Goal: Information Seeking & Learning: Learn about a topic

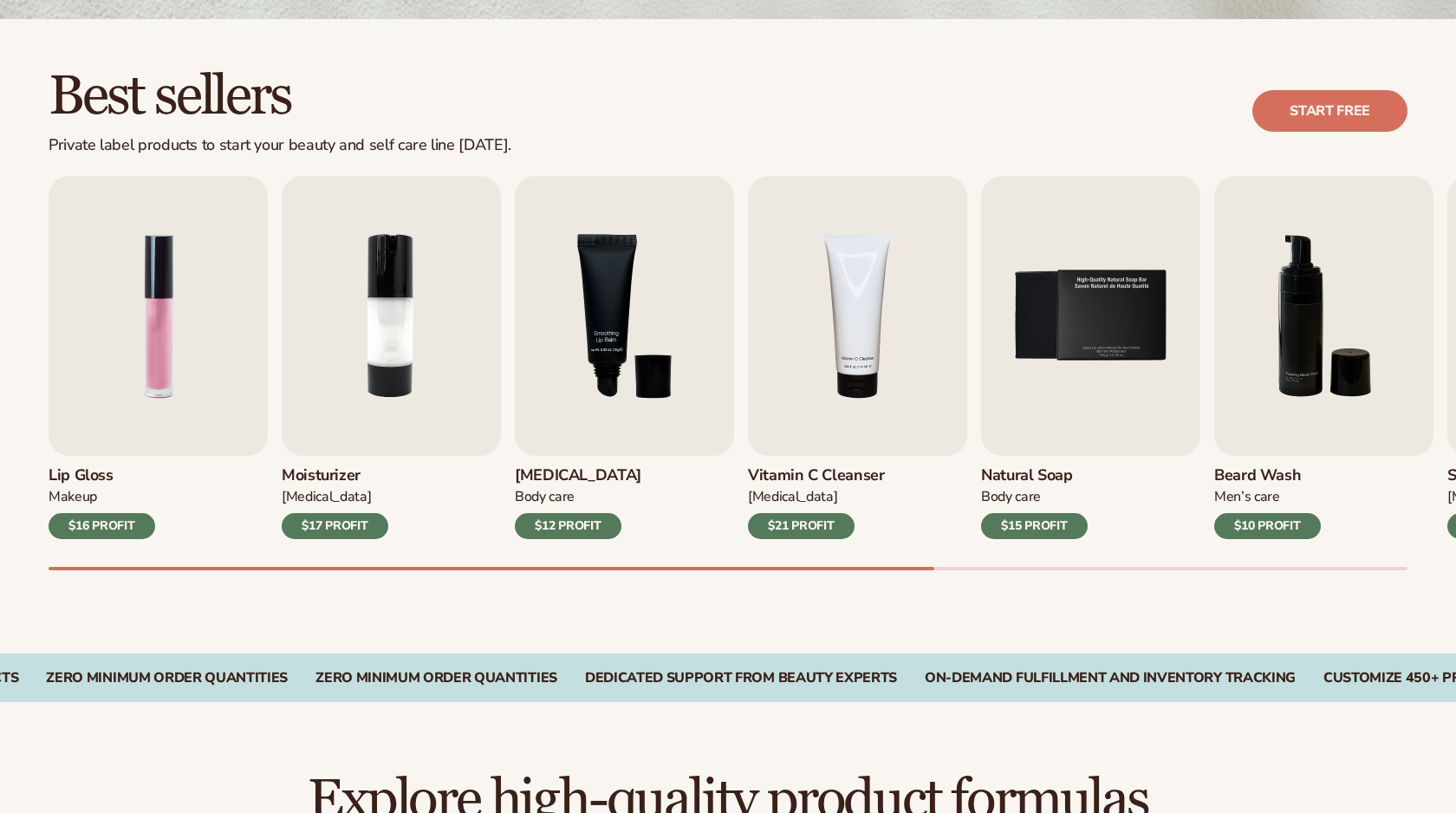
scroll to position [629, 0]
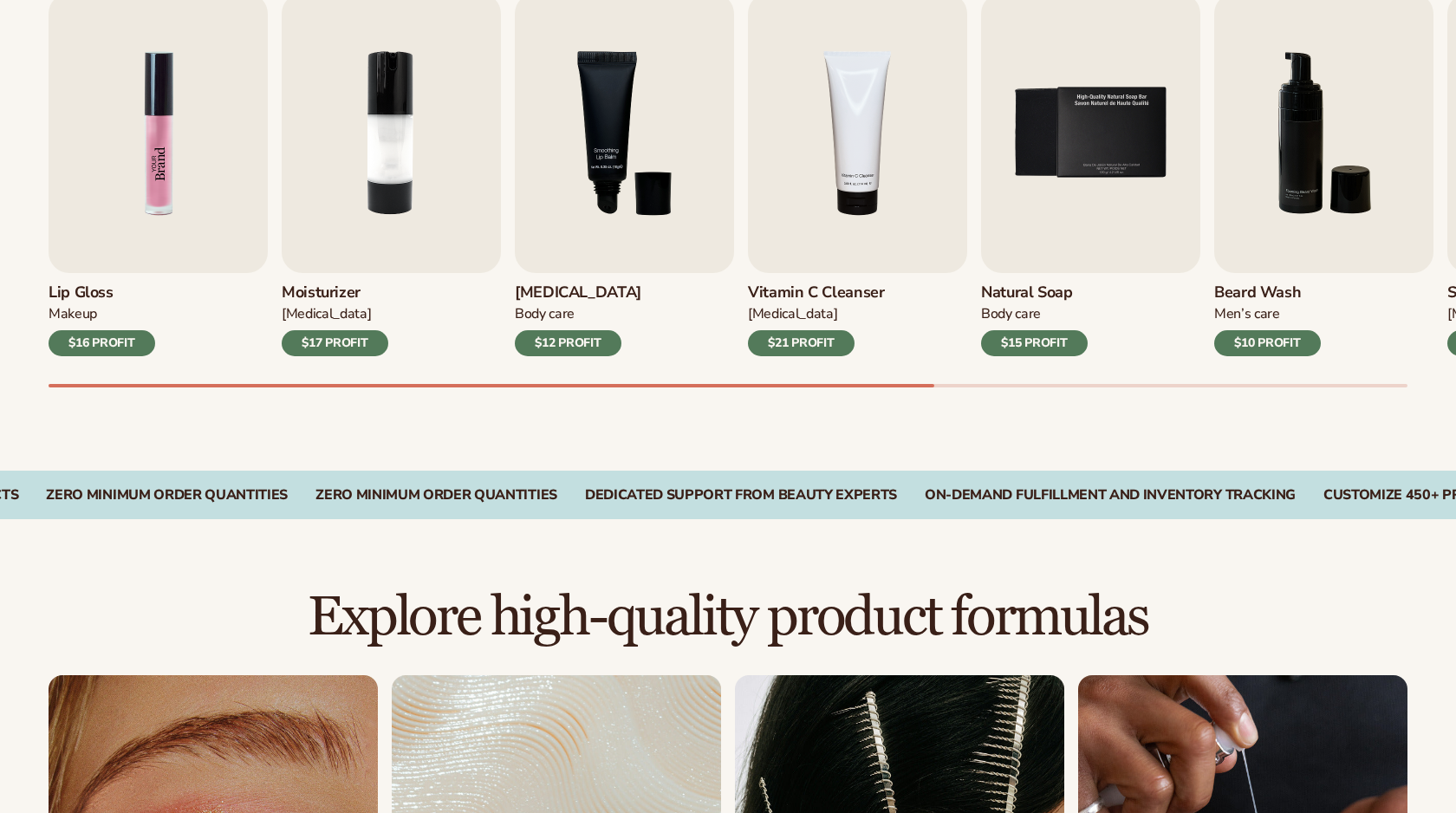
click at [103, 200] on img "1 / 9" at bounding box center [158, 132] width 219 height 280
click at [194, 125] on img "1 / 9" at bounding box center [158, 132] width 219 height 280
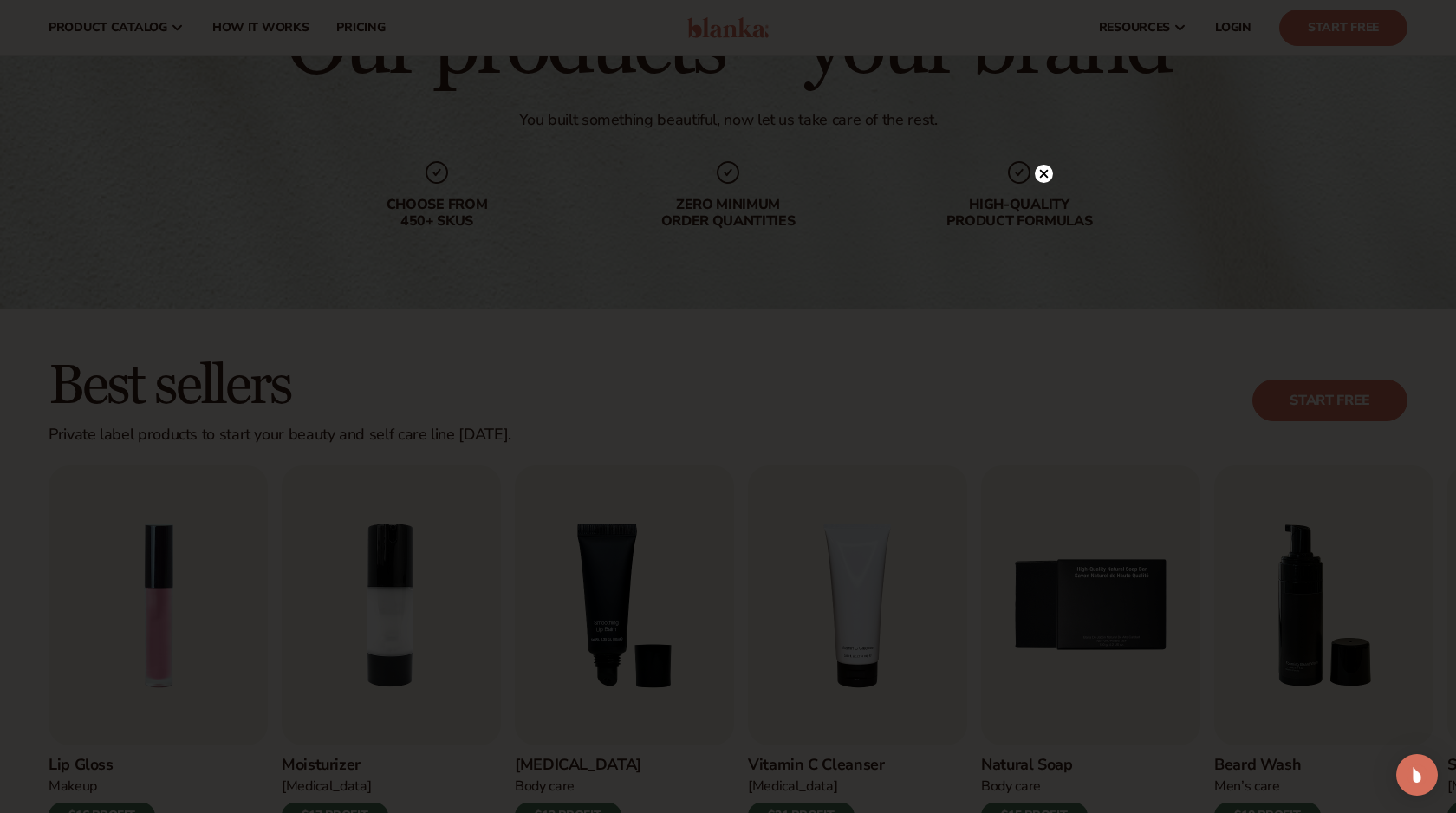
scroll to position [0, 0]
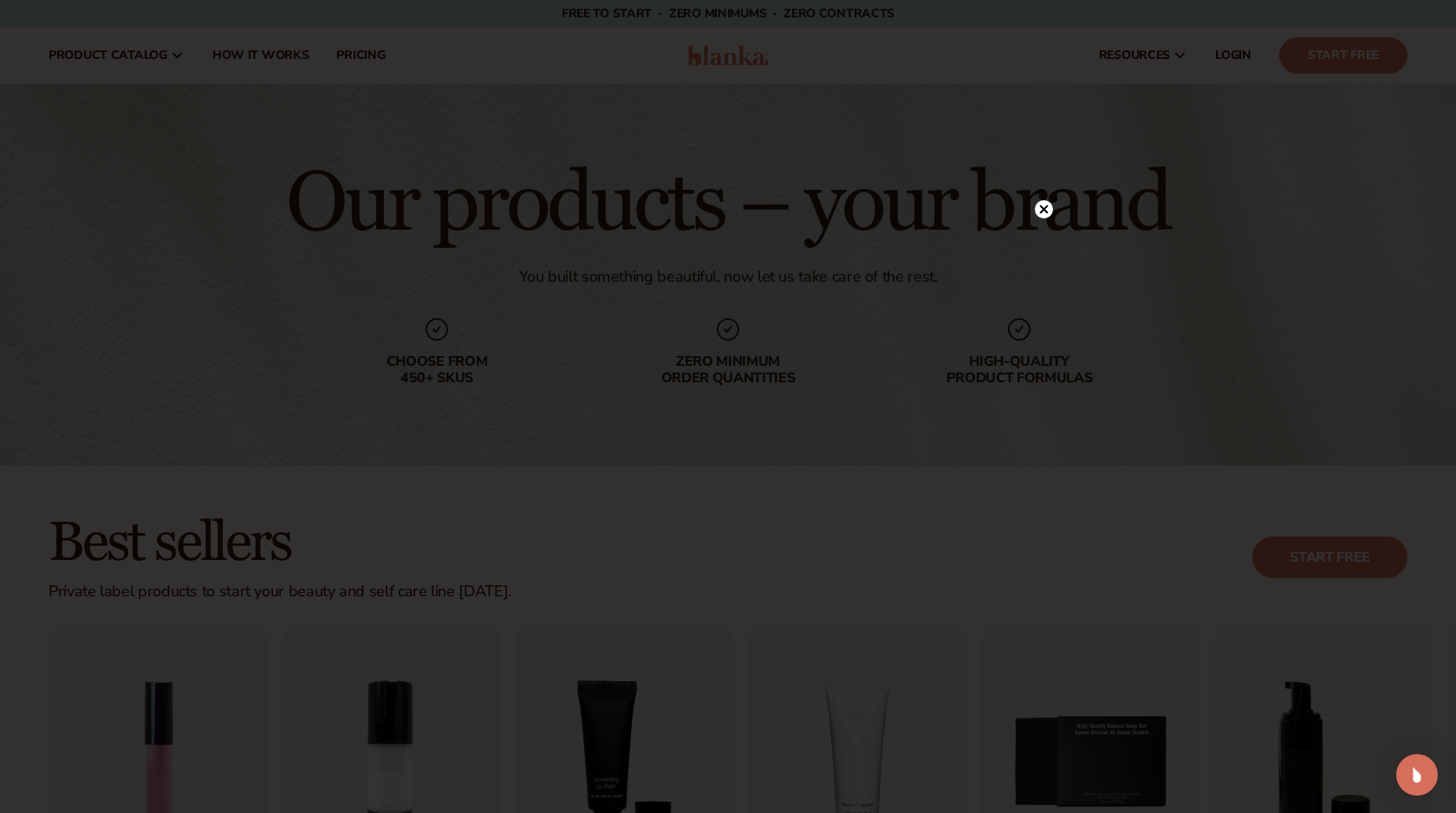
click at [1048, 205] on circle at bounding box center [1044, 209] width 19 height 19
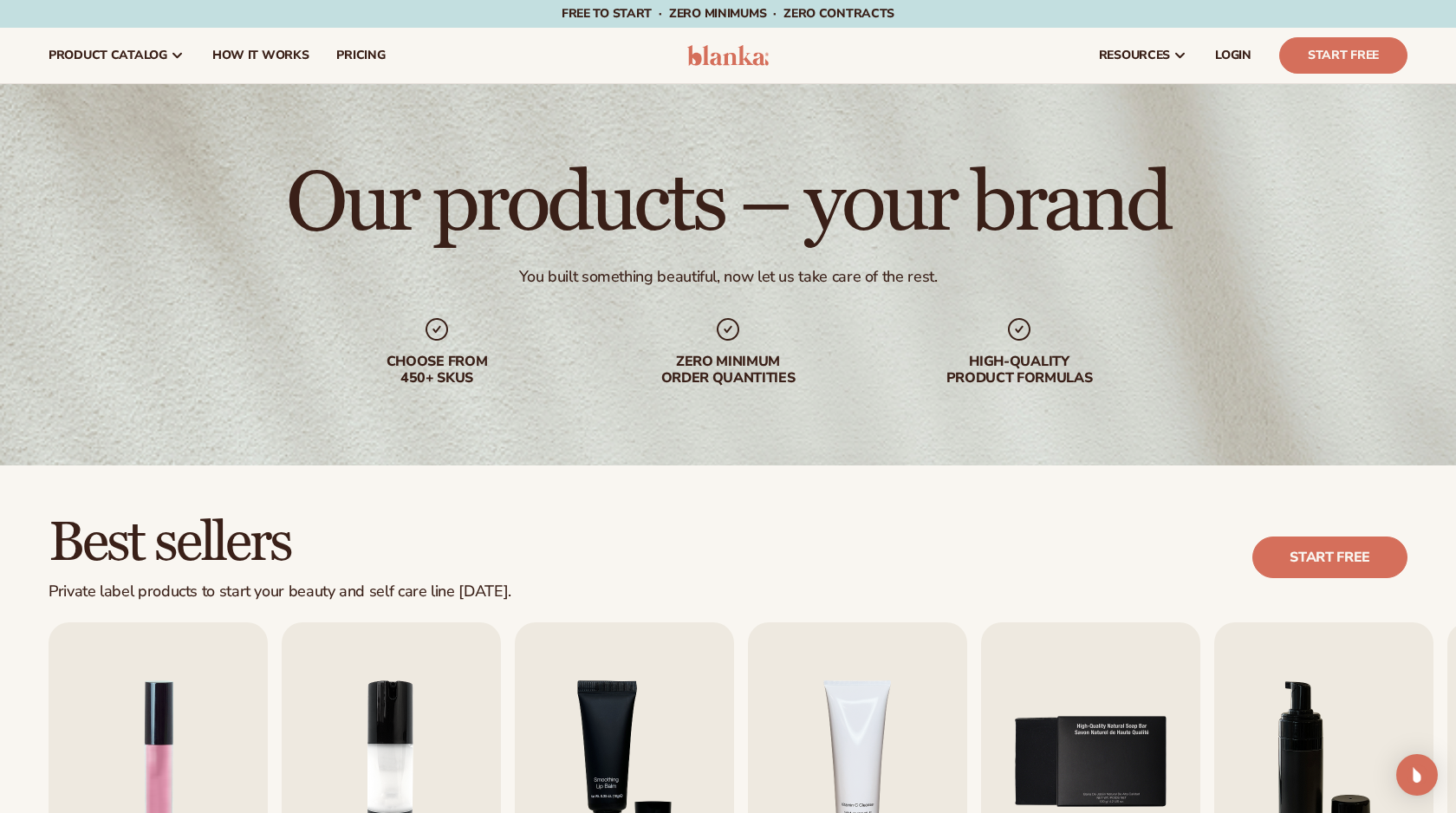
scroll to position [28, 0]
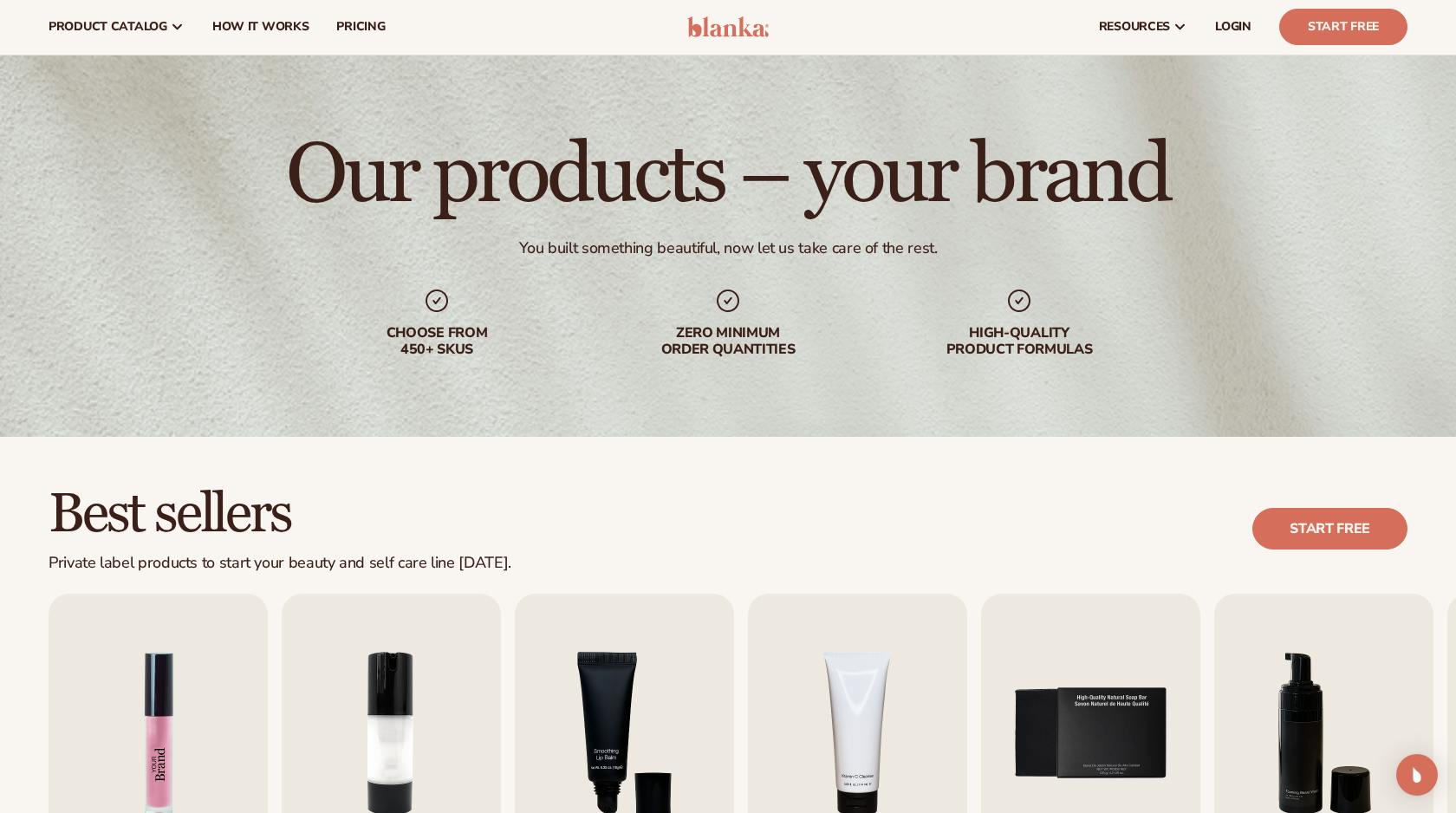
click at [93, 714] on img "1 / 9" at bounding box center [158, 733] width 219 height 280
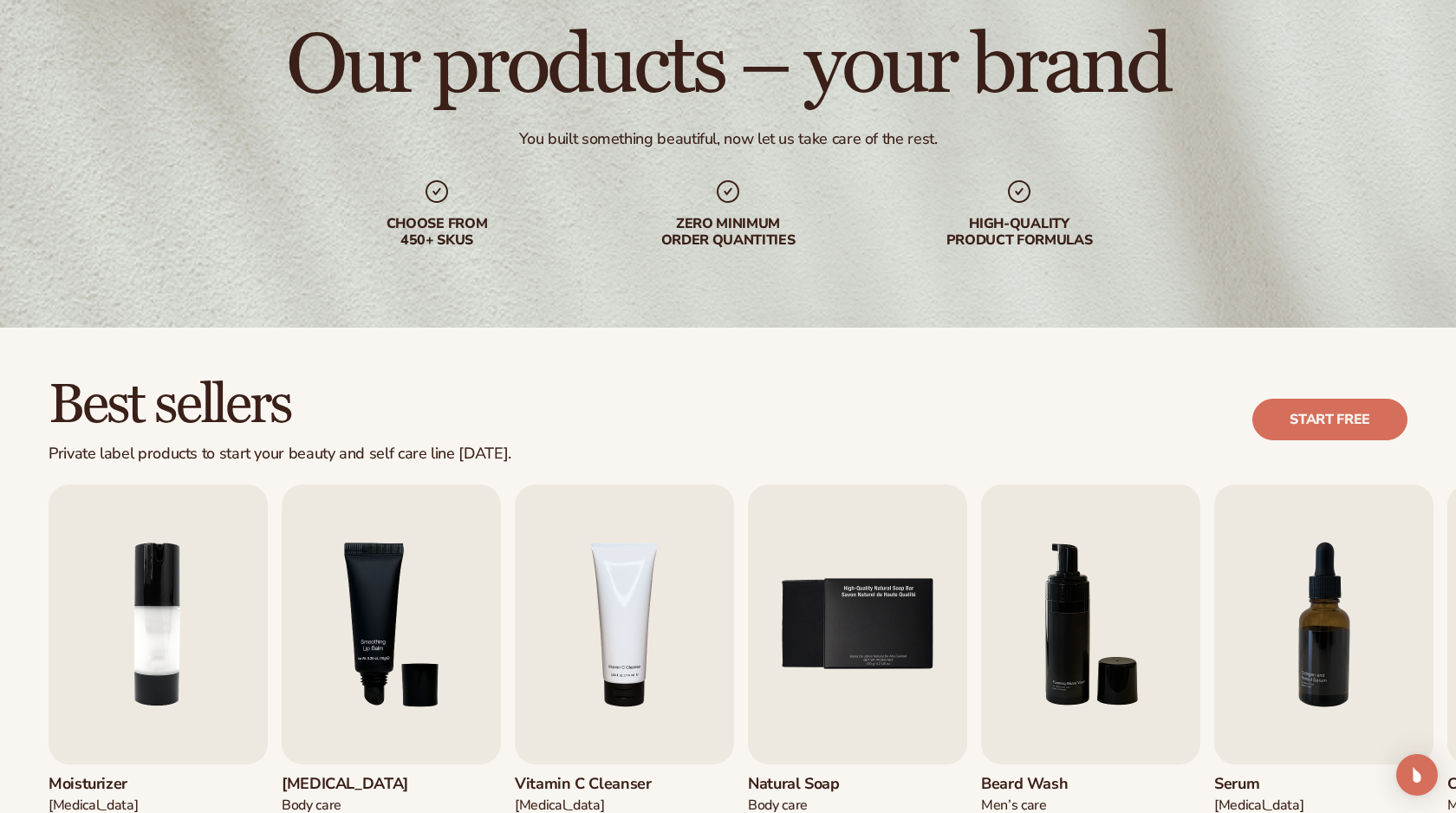
scroll to position [275, 0]
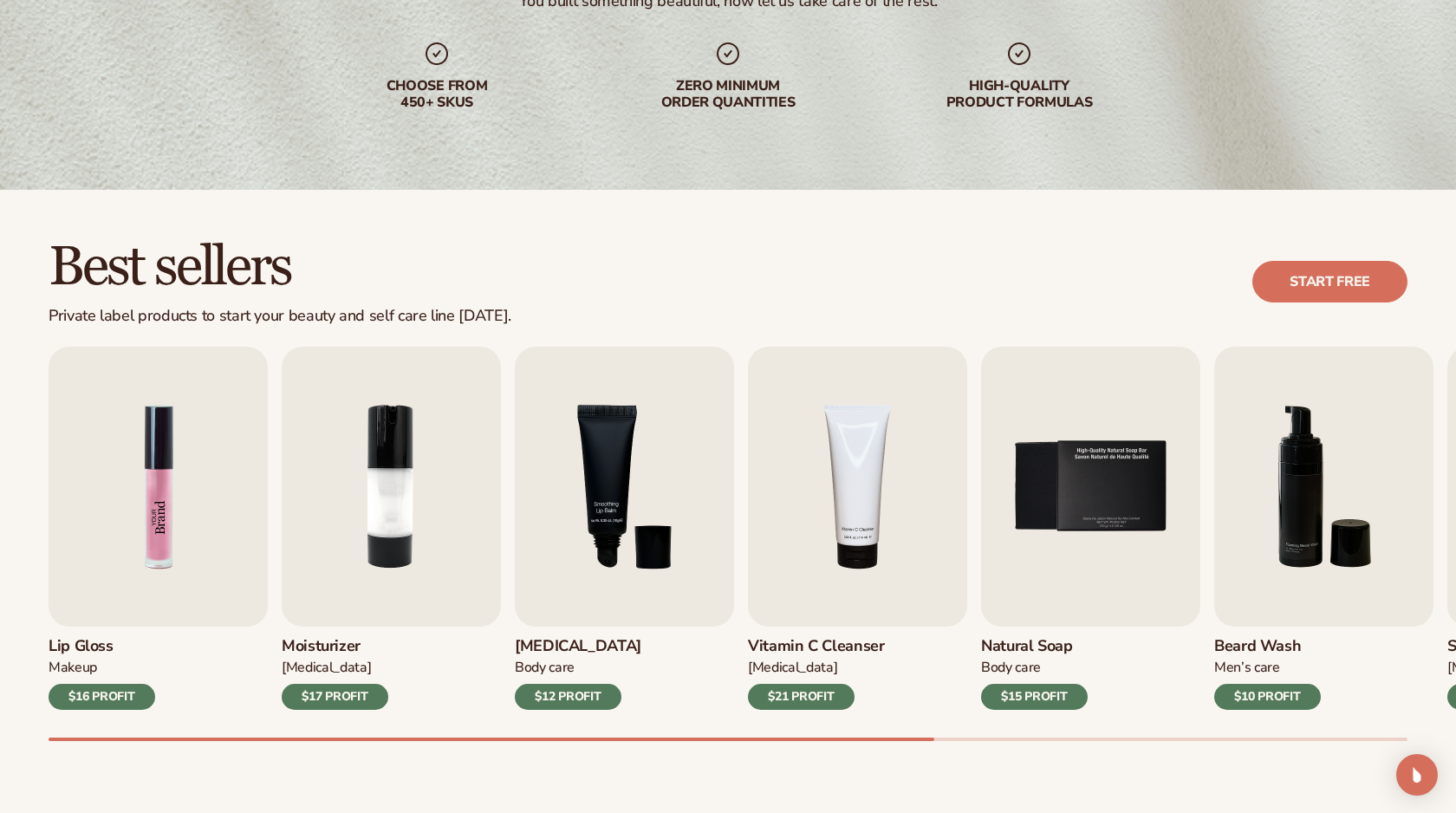
click at [155, 576] on img "1 / 9" at bounding box center [158, 486] width 219 height 280
click at [132, 578] on img "1 / 9" at bounding box center [158, 486] width 219 height 280
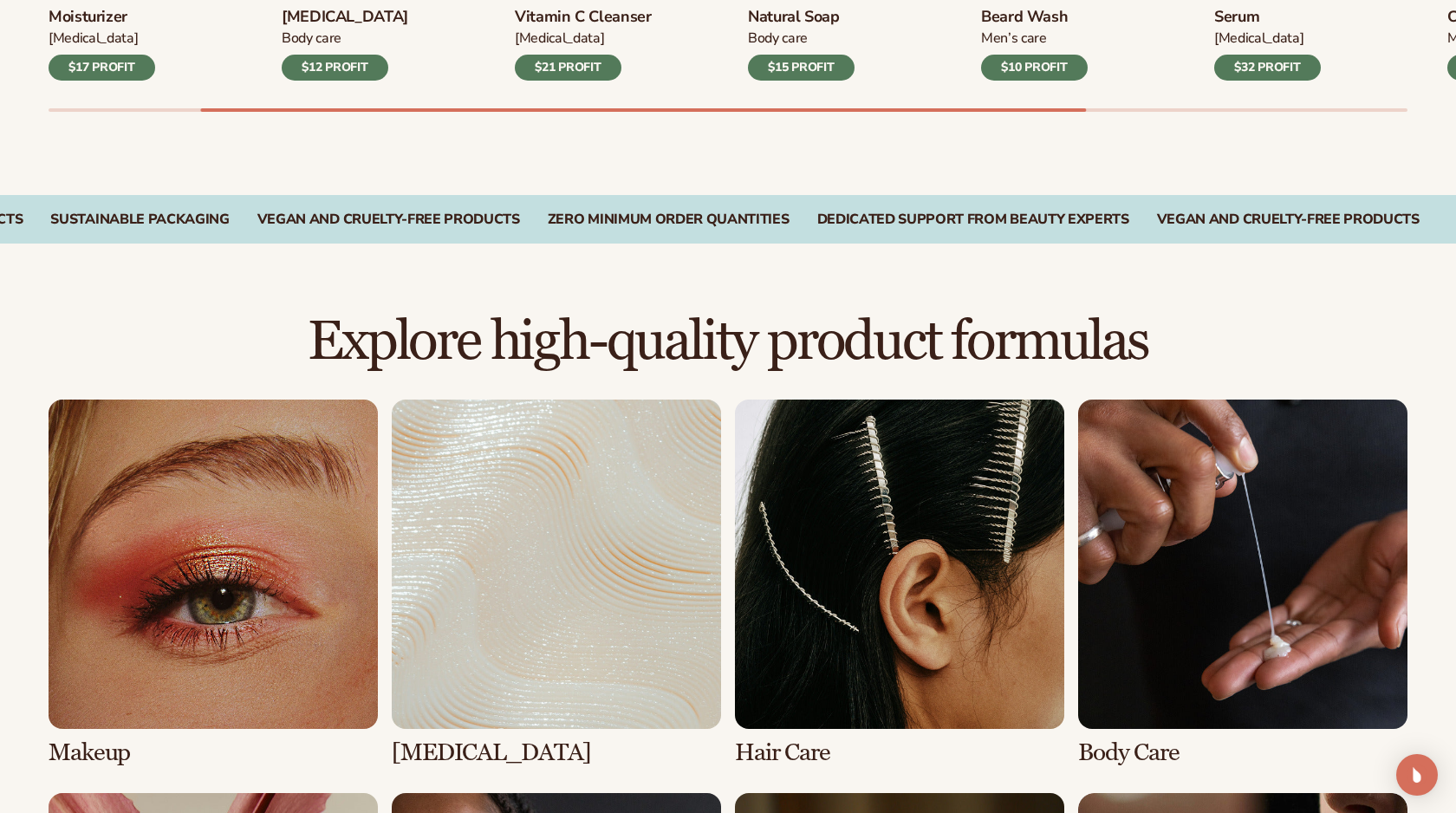
scroll to position [1337, 0]
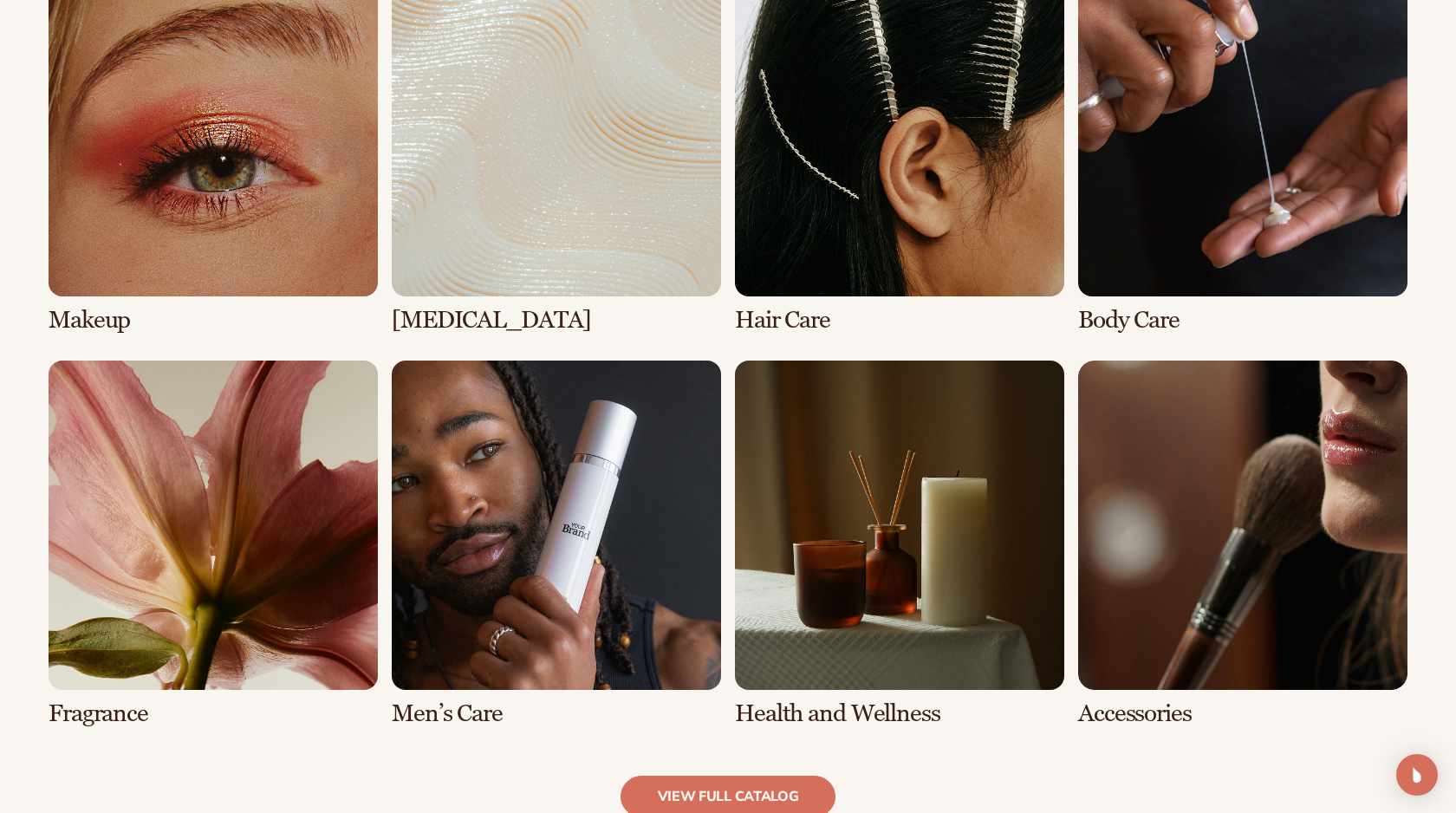
click at [596, 178] on link "2 / 8" at bounding box center [556, 150] width 329 height 366
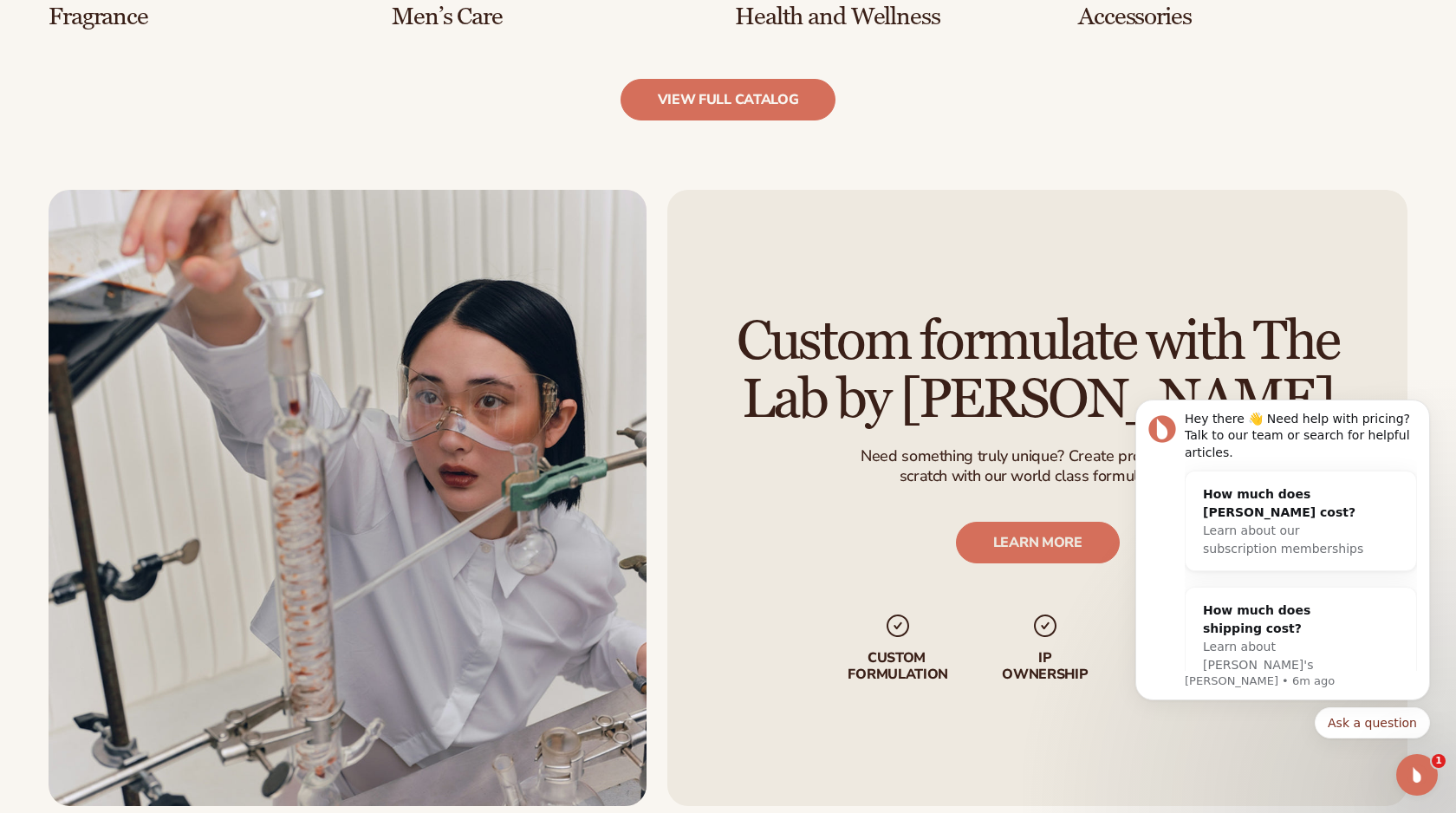
scroll to position [2274, 0]
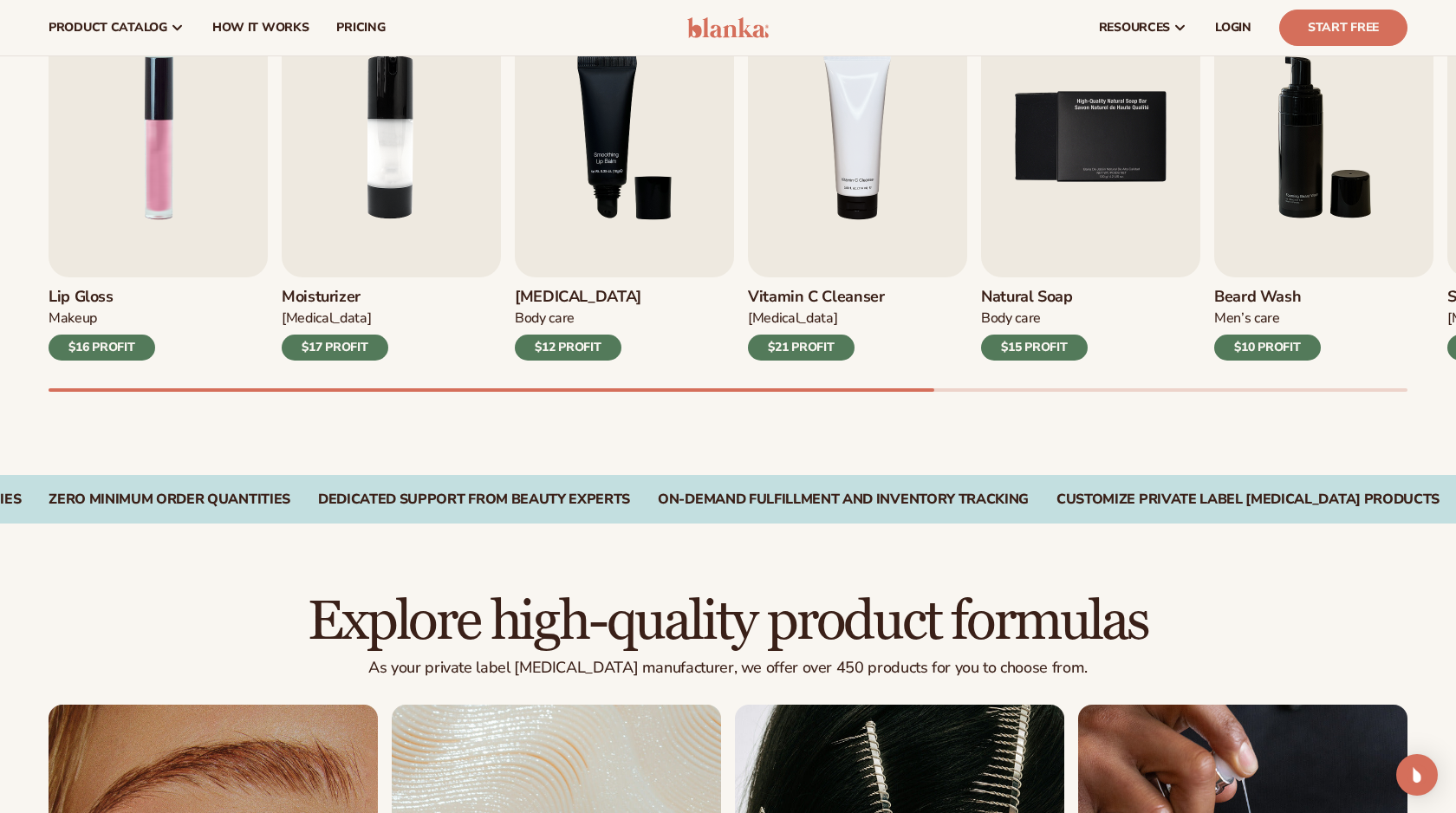
scroll to position [478, 0]
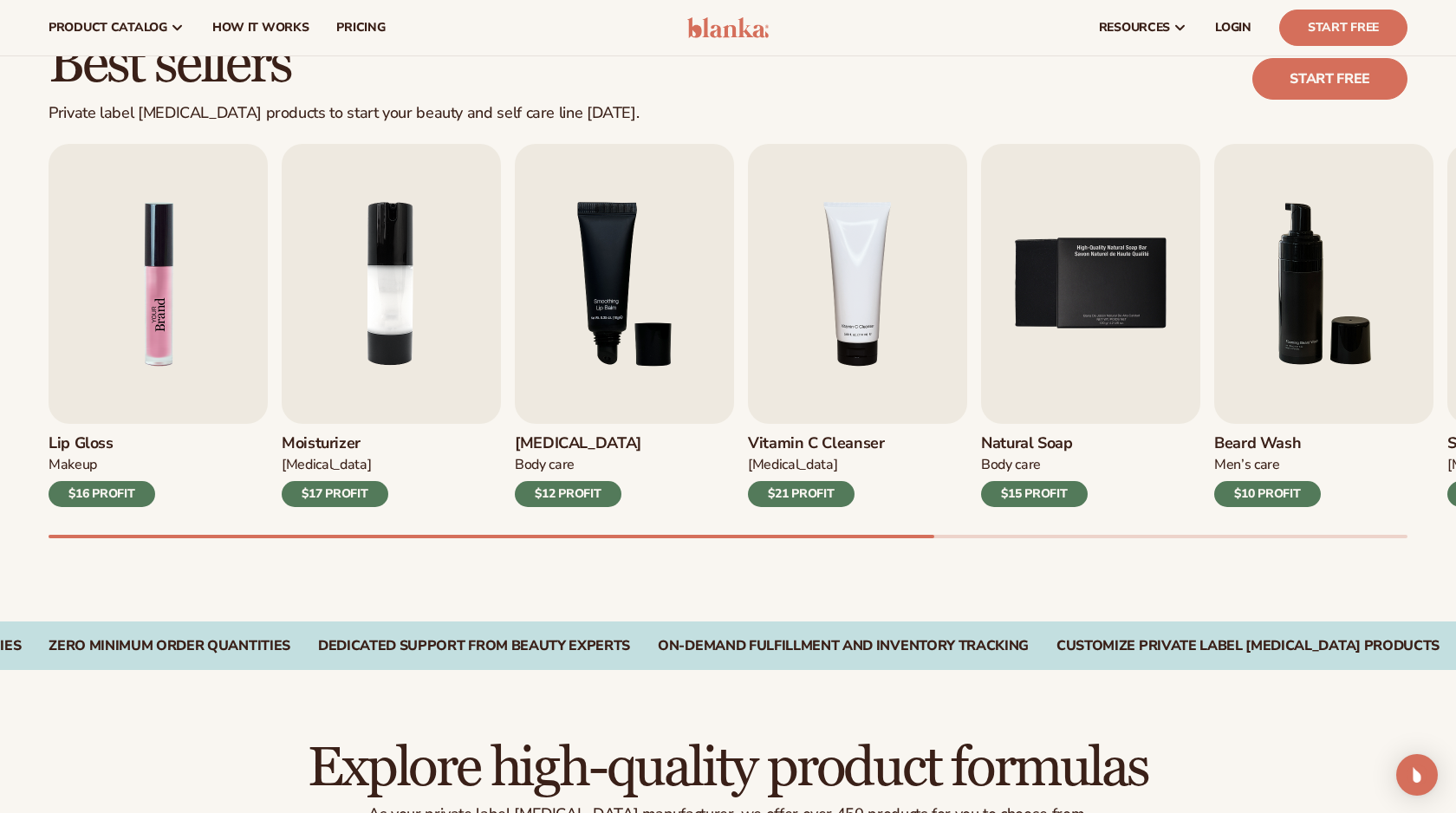
click at [72, 291] on img "1 / 9" at bounding box center [158, 283] width 219 height 280
click at [208, 290] on img "1 / 9" at bounding box center [158, 283] width 219 height 280
click at [170, 272] on img "1 / 9" at bounding box center [158, 283] width 219 height 280
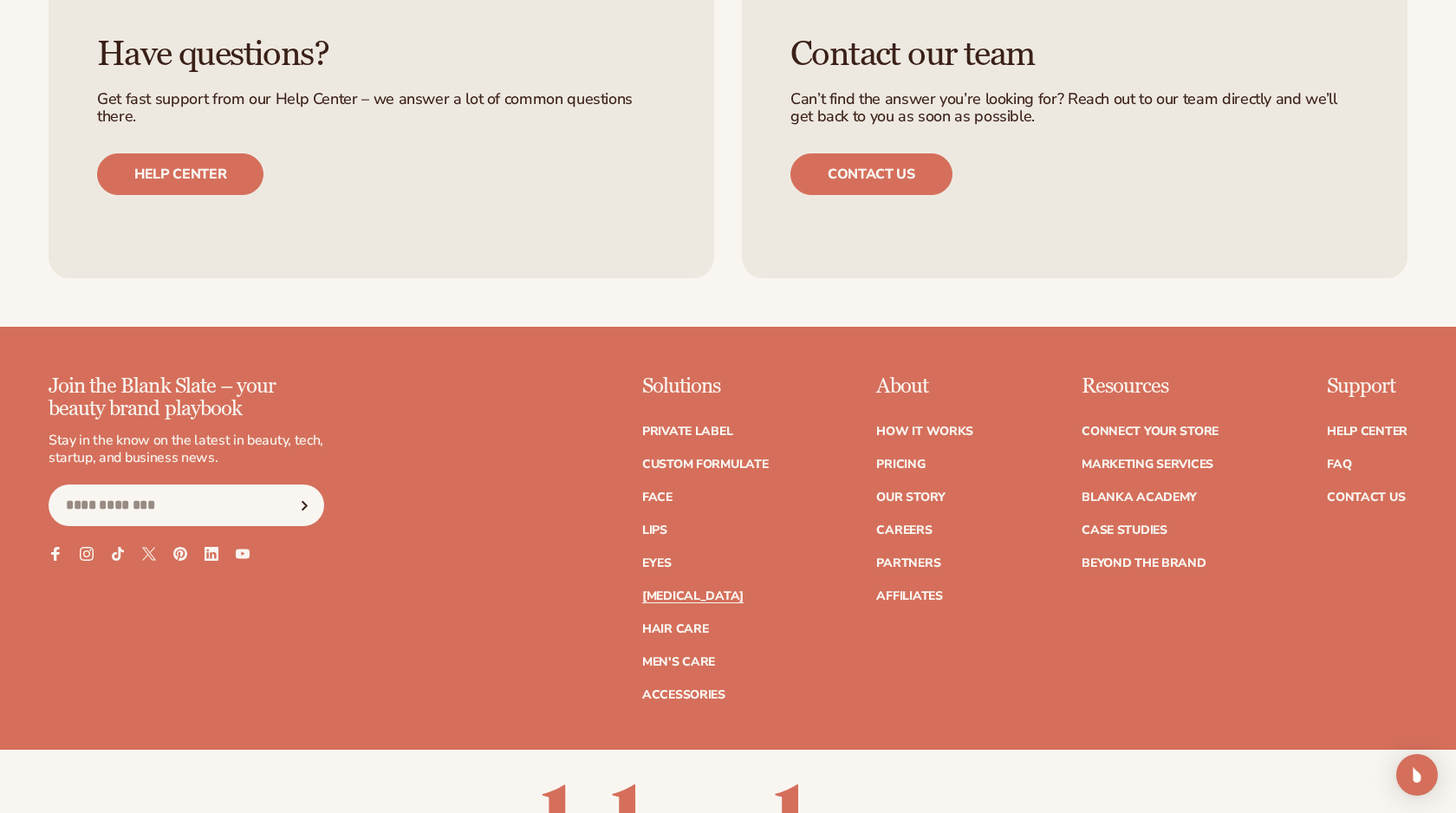
scroll to position [3533, 0]
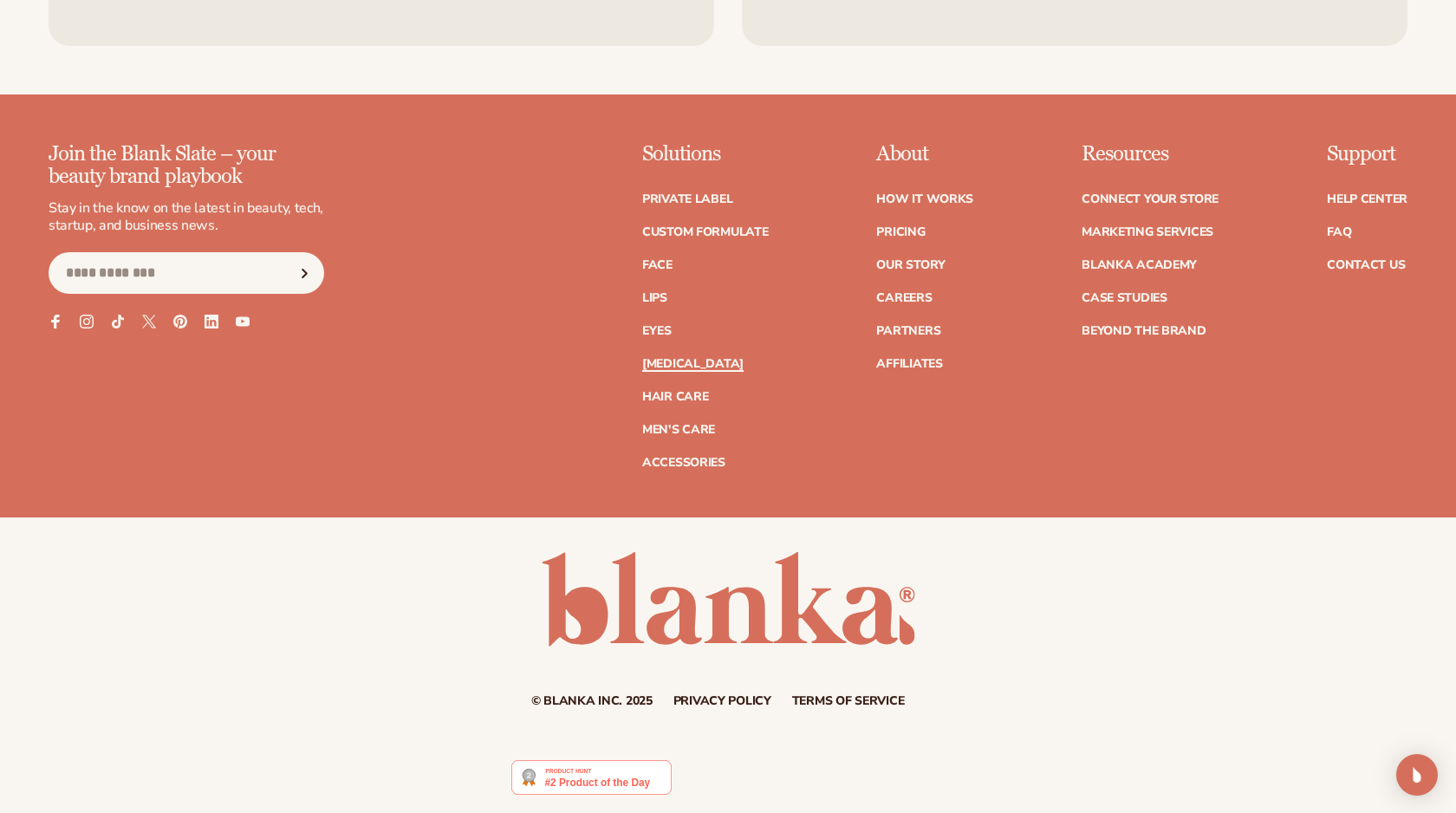
click at [660, 368] on link "[MEDICAL_DATA]" at bounding box center [692, 364] width 102 height 12
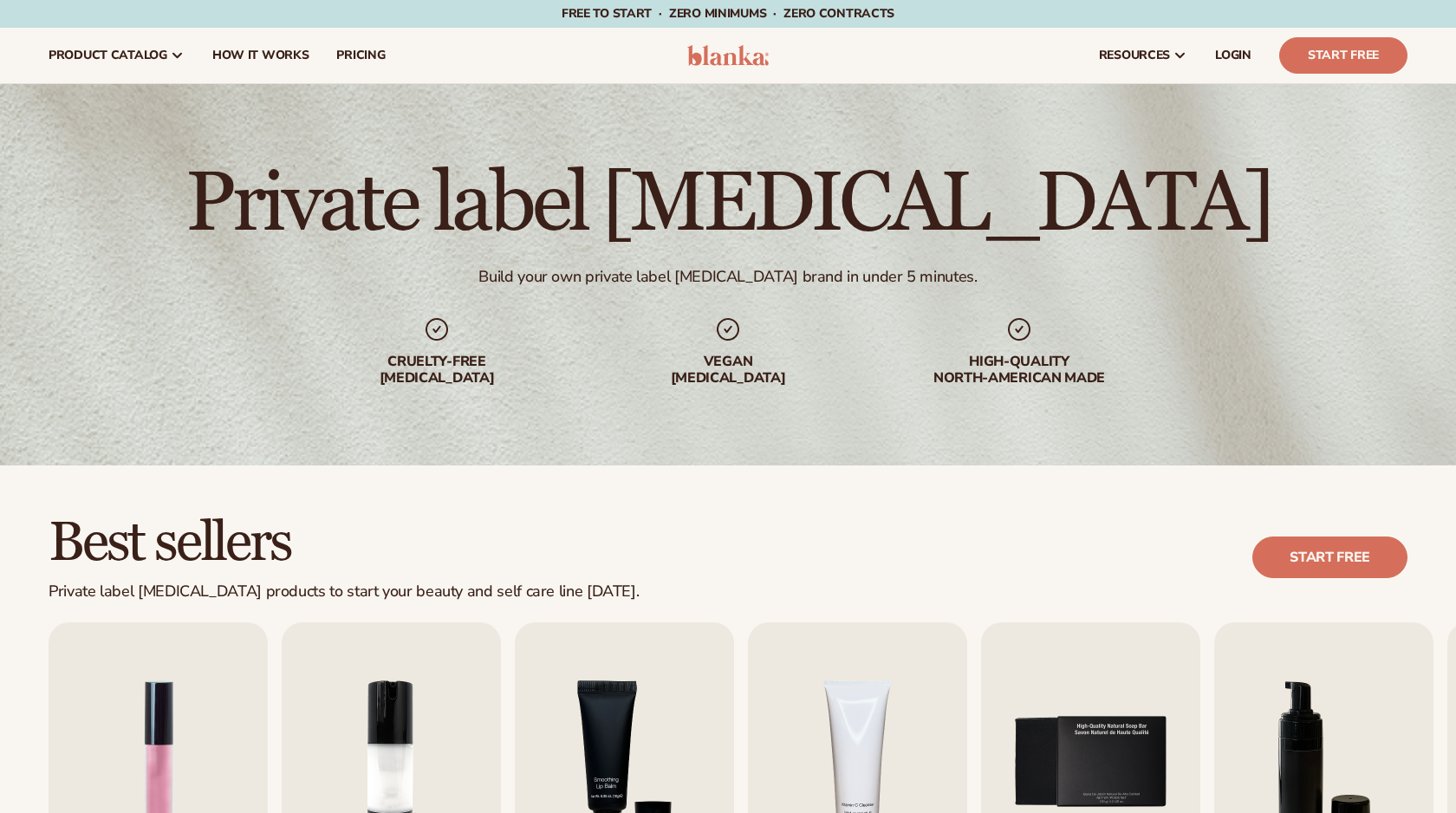
scroll to position [275, 0]
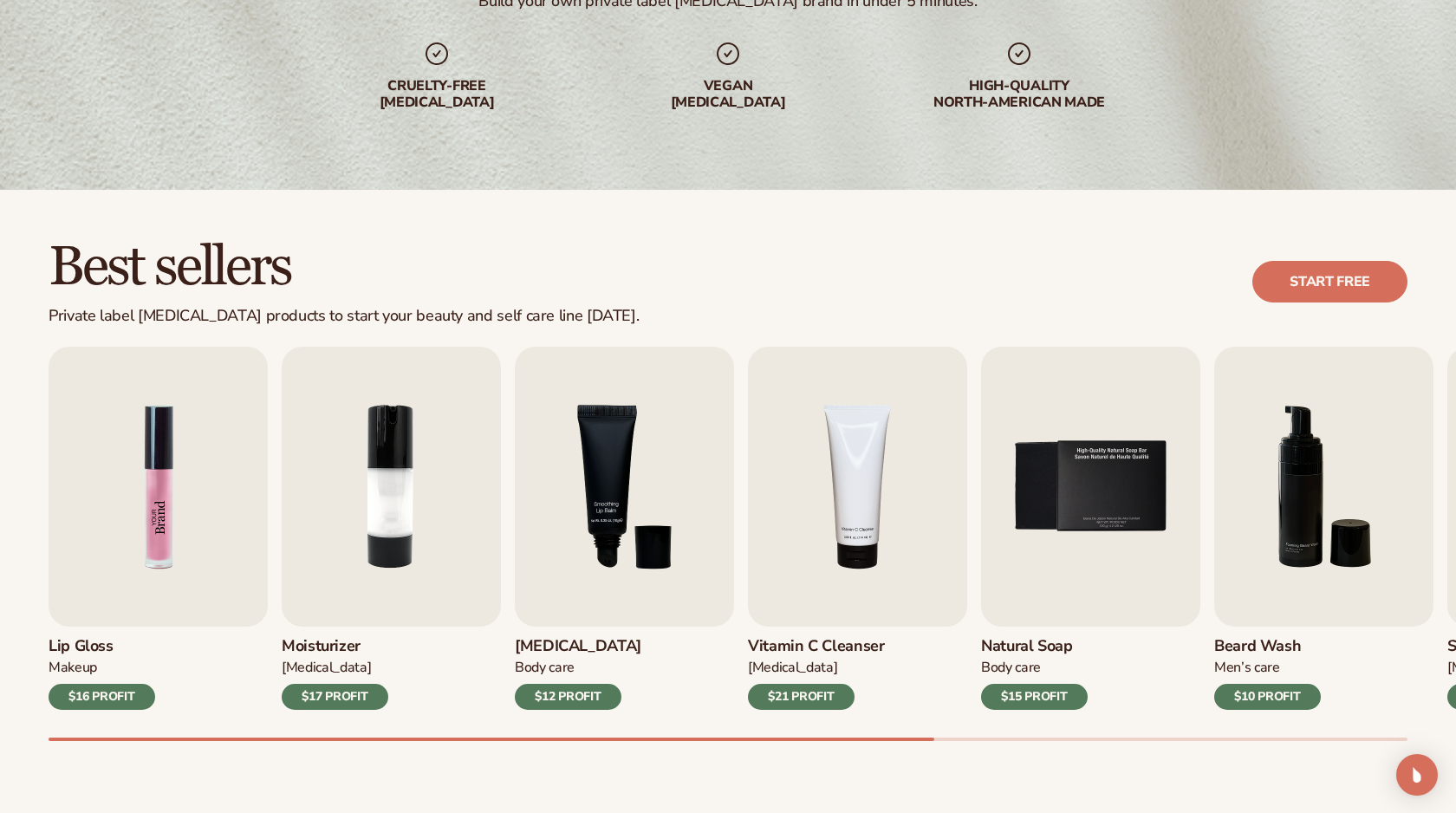
click at [204, 485] on img "1 / 9" at bounding box center [158, 486] width 219 height 280
click at [94, 703] on div "$16 PROFIT" at bounding box center [102, 696] width 107 height 26
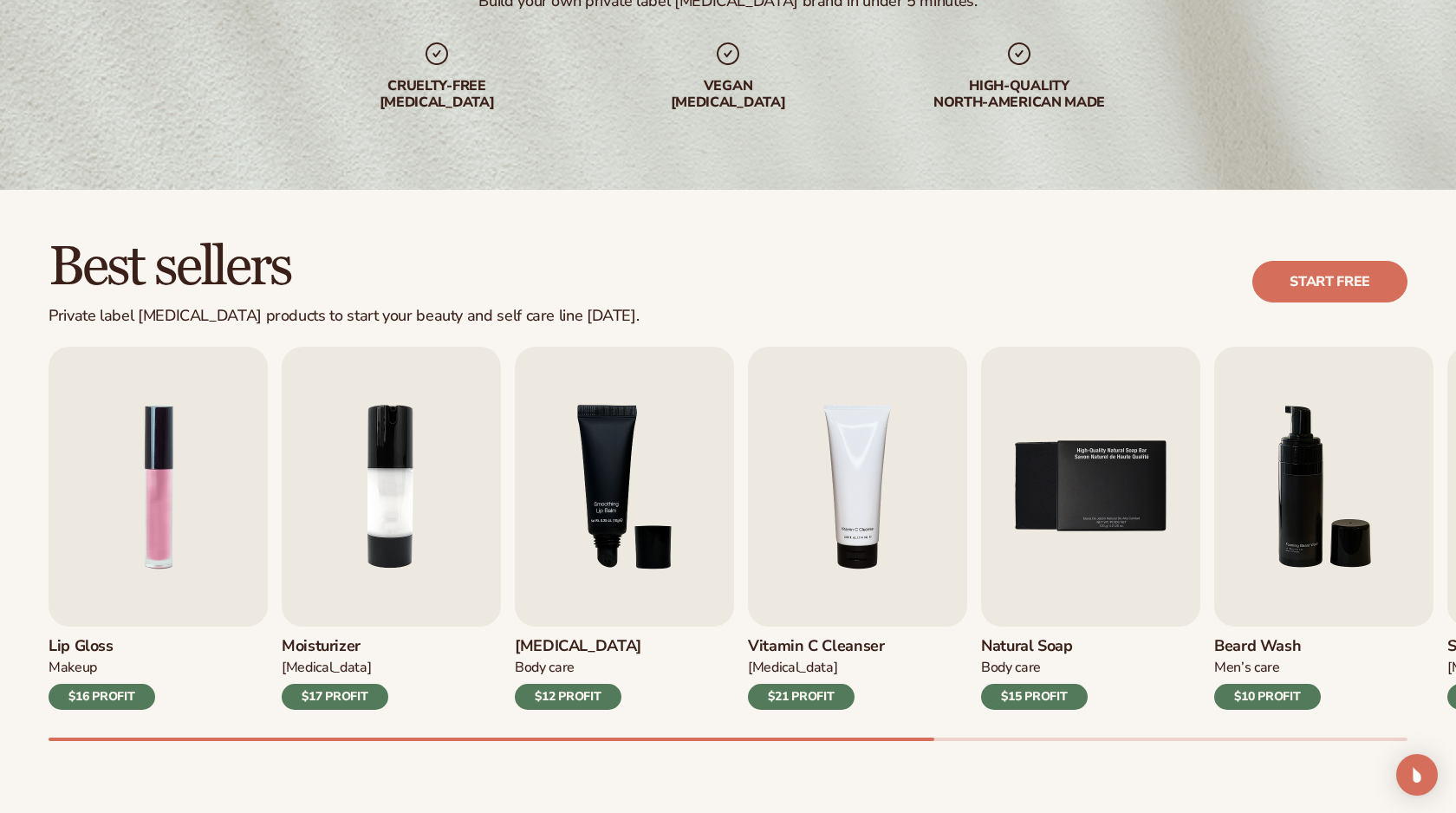
click at [1334, 311] on div "Best sellers Private label skin care products to start your beauty and self car…" at bounding box center [728, 282] width 1359 height 87
click at [1340, 270] on link "Start free" at bounding box center [1331, 282] width 155 height 41
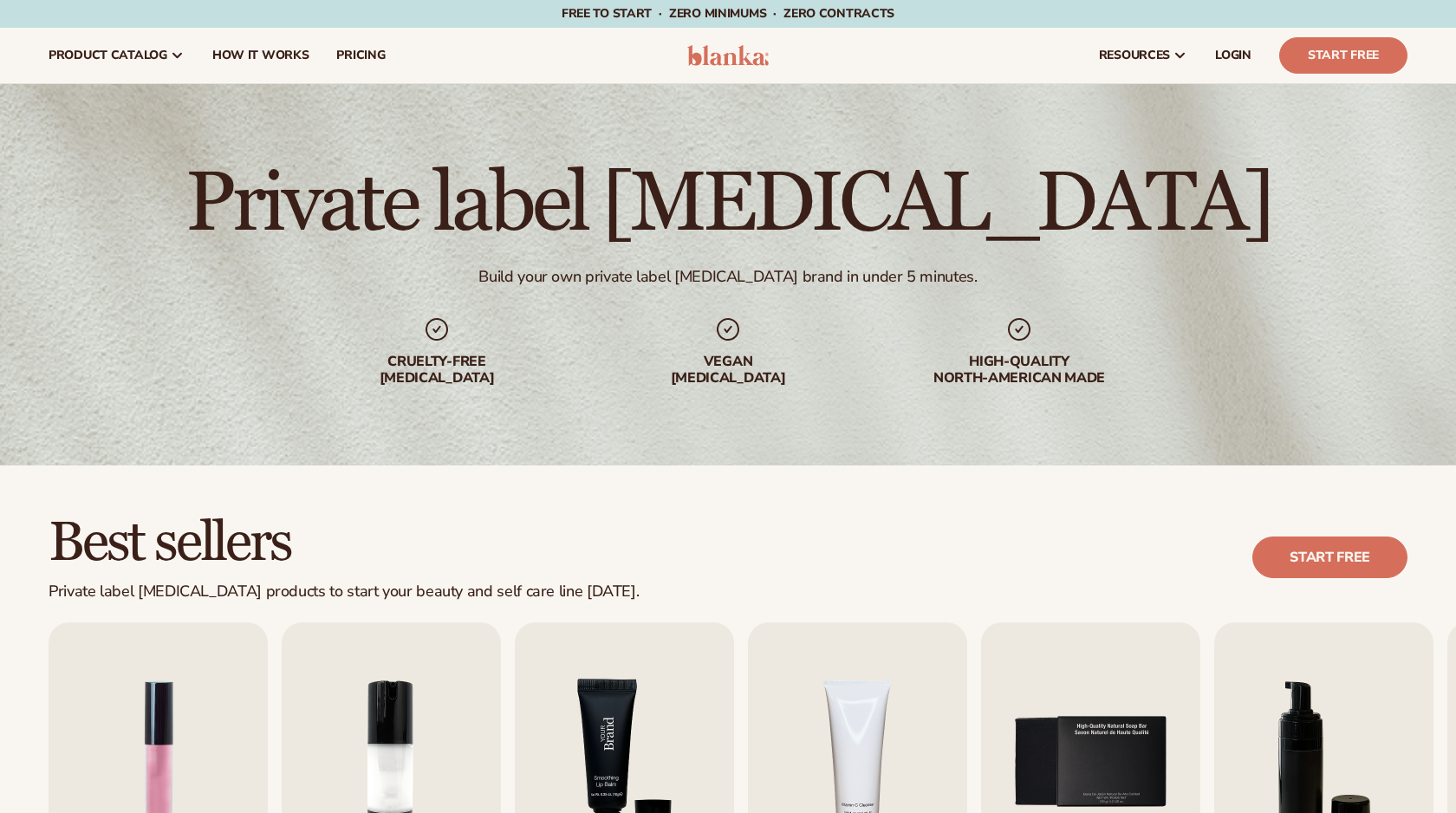
scroll to position [275, 0]
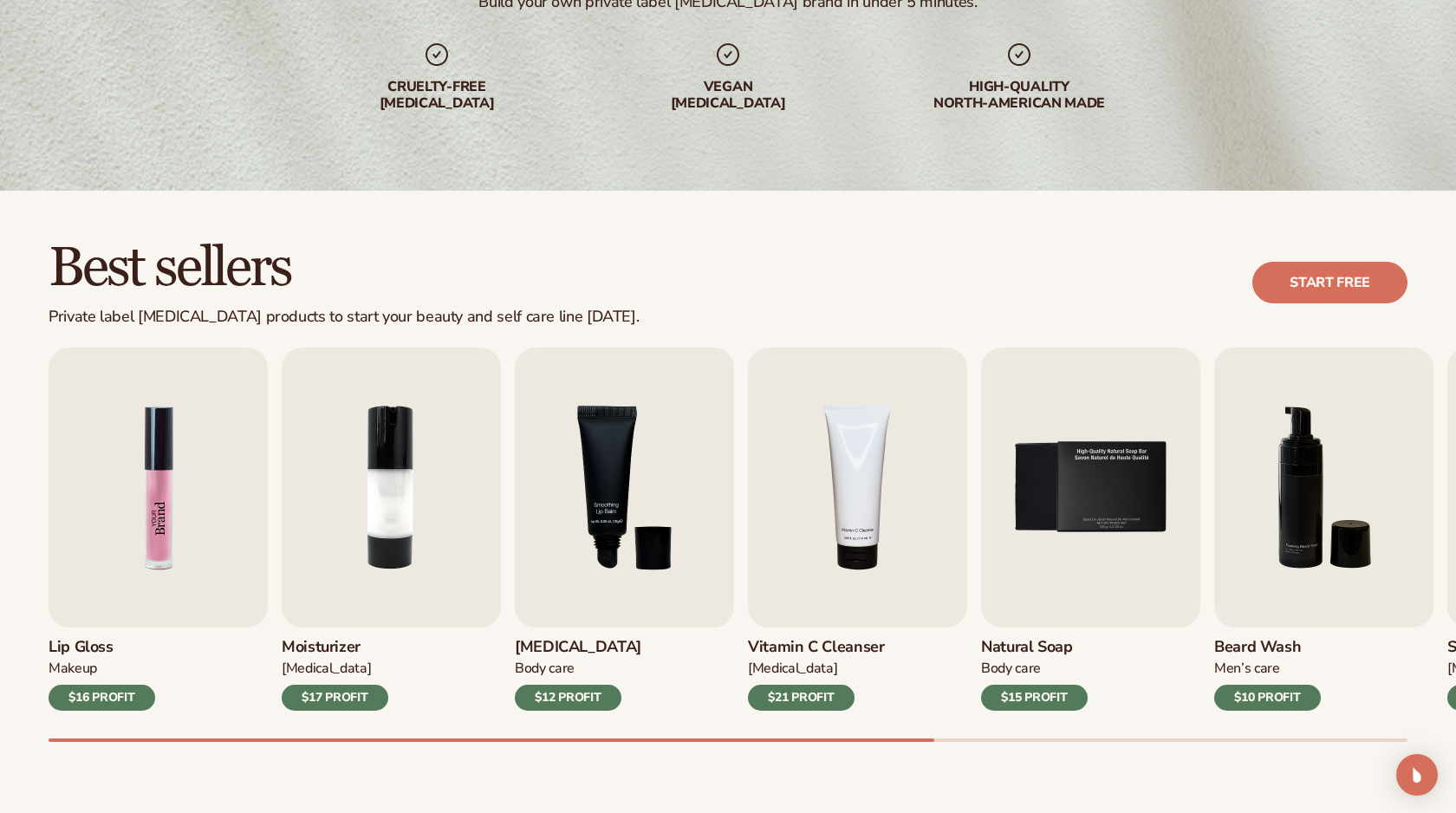
click at [130, 475] on img "1 / 9" at bounding box center [158, 487] width 219 height 280
click at [192, 498] on img "1 / 9" at bounding box center [158, 487] width 219 height 280
click at [175, 498] on img "1 / 9" at bounding box center [158, 487] width 219 height 280
click at [166, 497] on img "1 / 9" at bounding box center [158, 487] width 219 height 280
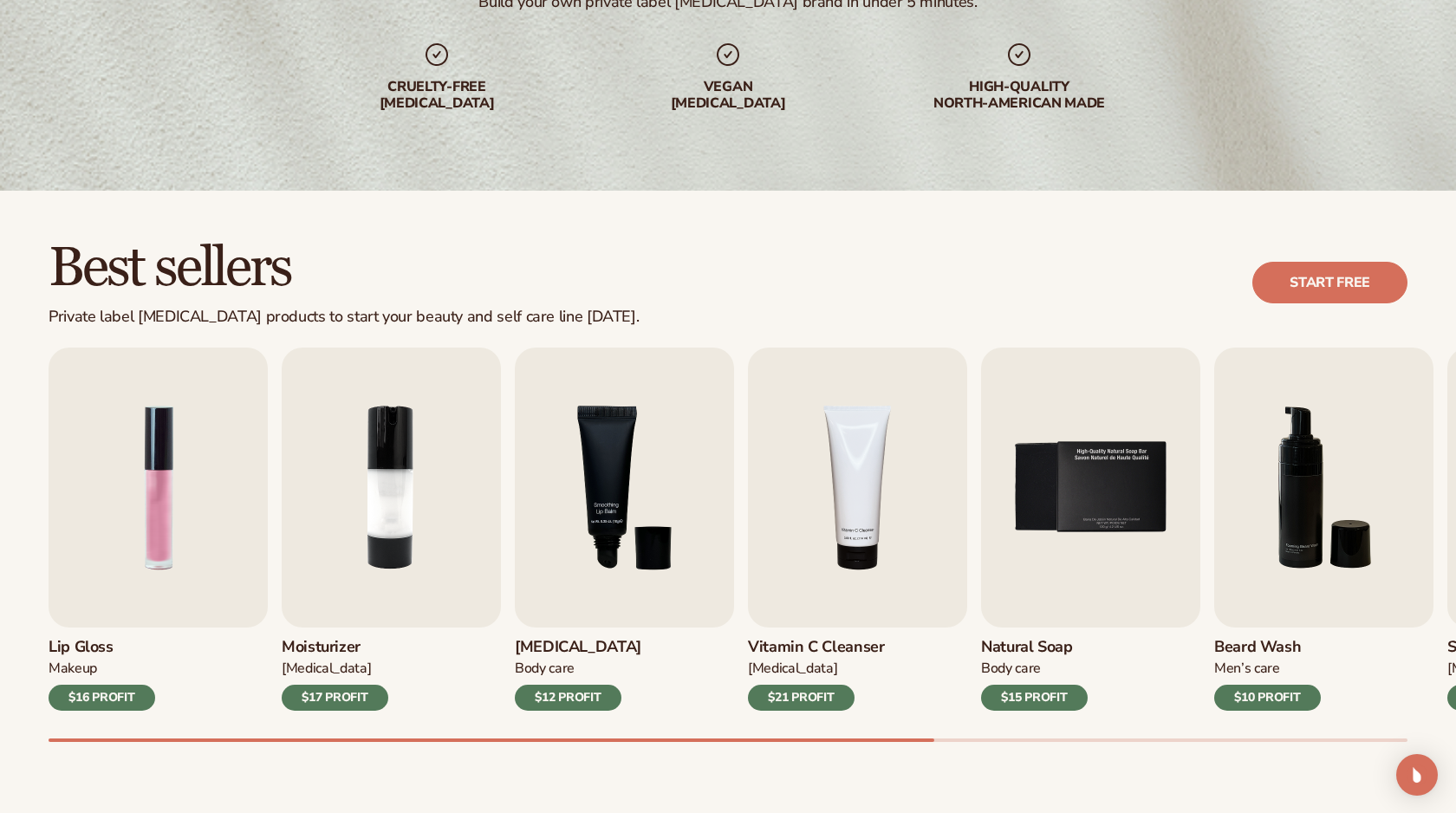
click at [83, 692] on div "$16 PROFIT" at bounding box center [102, 697] width 107 height 26
click at [83, 691] on div "$16 PROFIT" at bounding box center [102, 697] width 107 height 26
click at [97, 541] on img "1 / 9" at bounding box center [158, 487] width 219 height 280
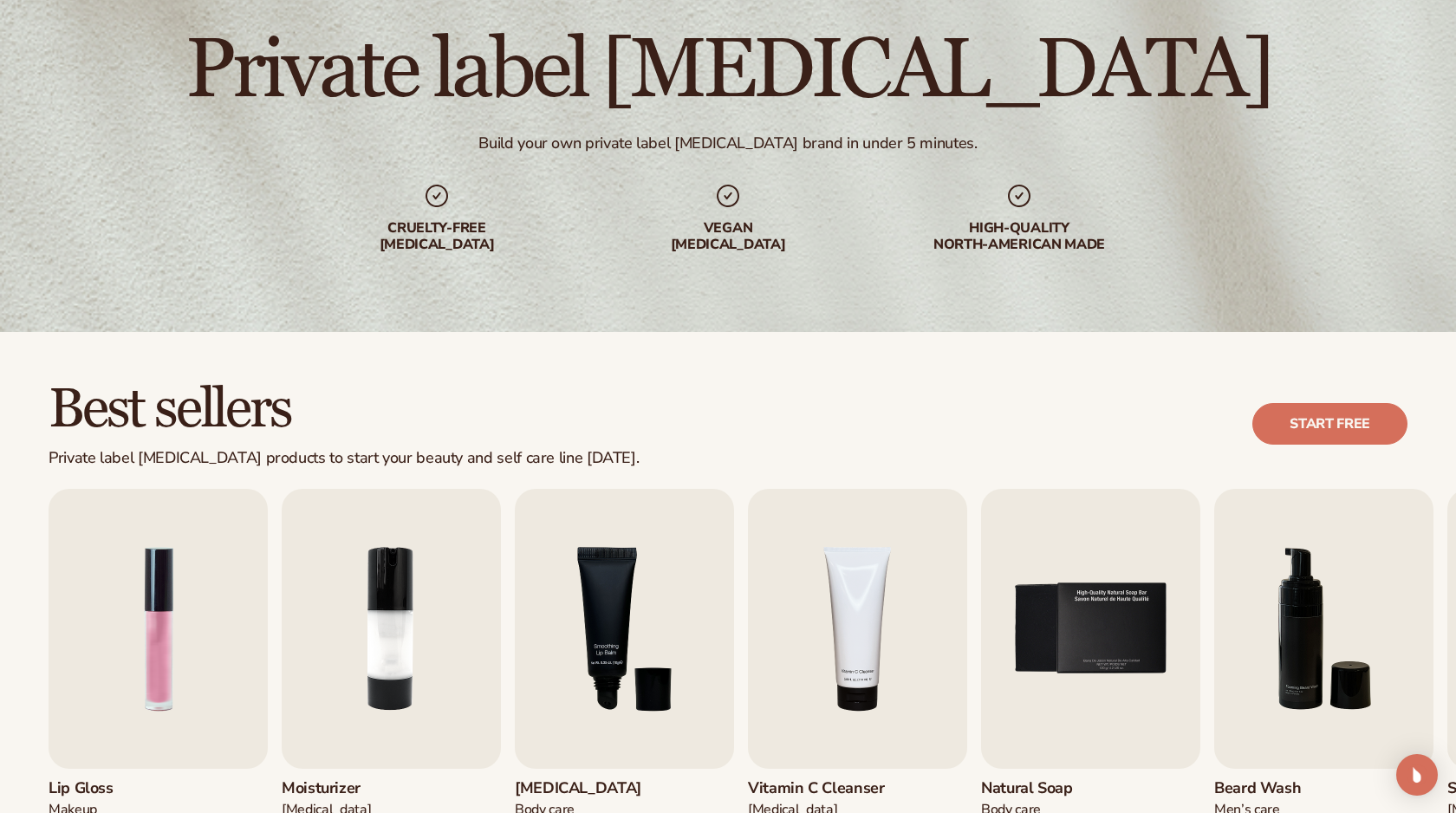
scroll to position [0, 0]
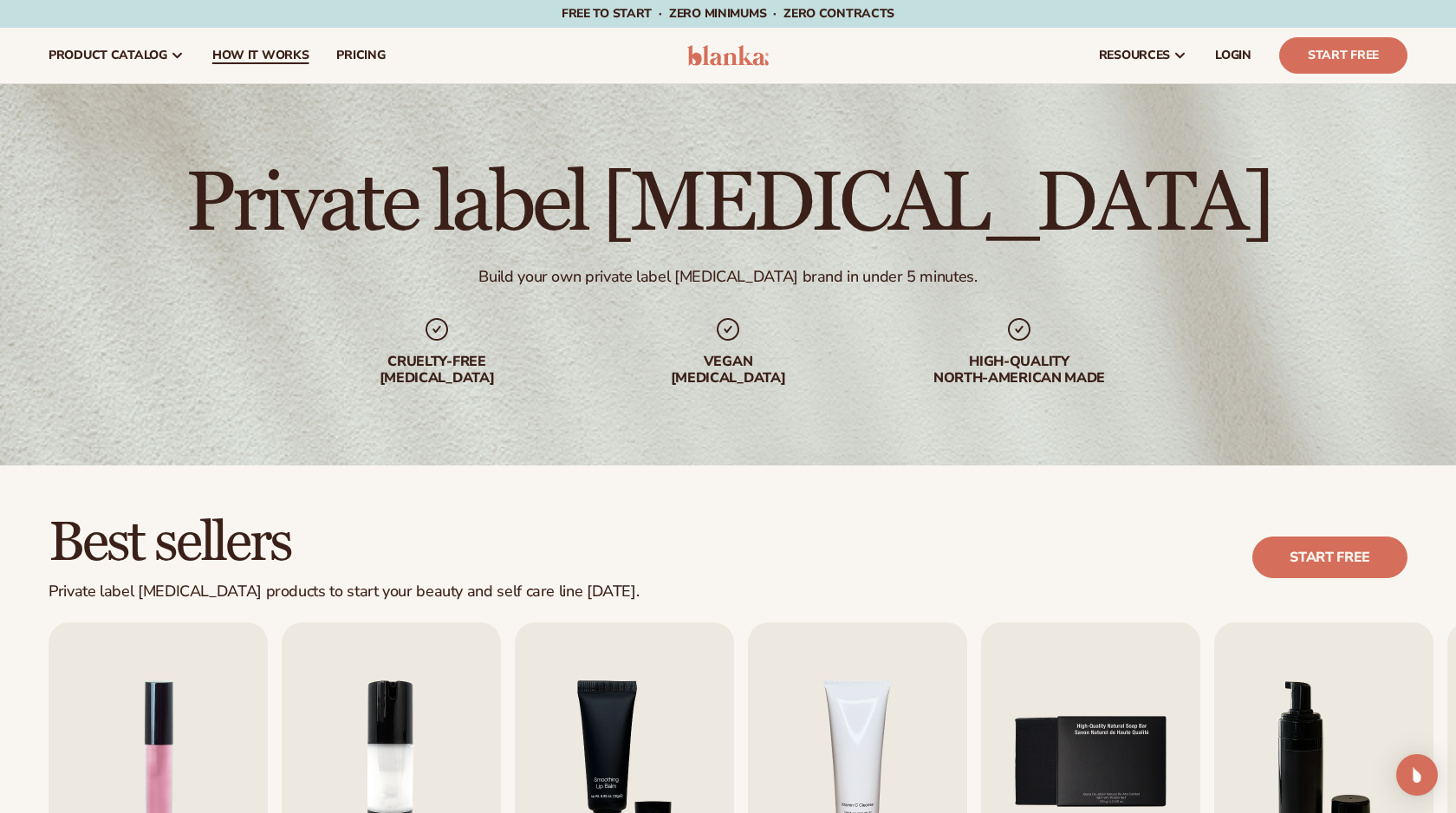
click at [286, 58] on span "How It Works" at bounding box center [261, 56] width 97 height 14
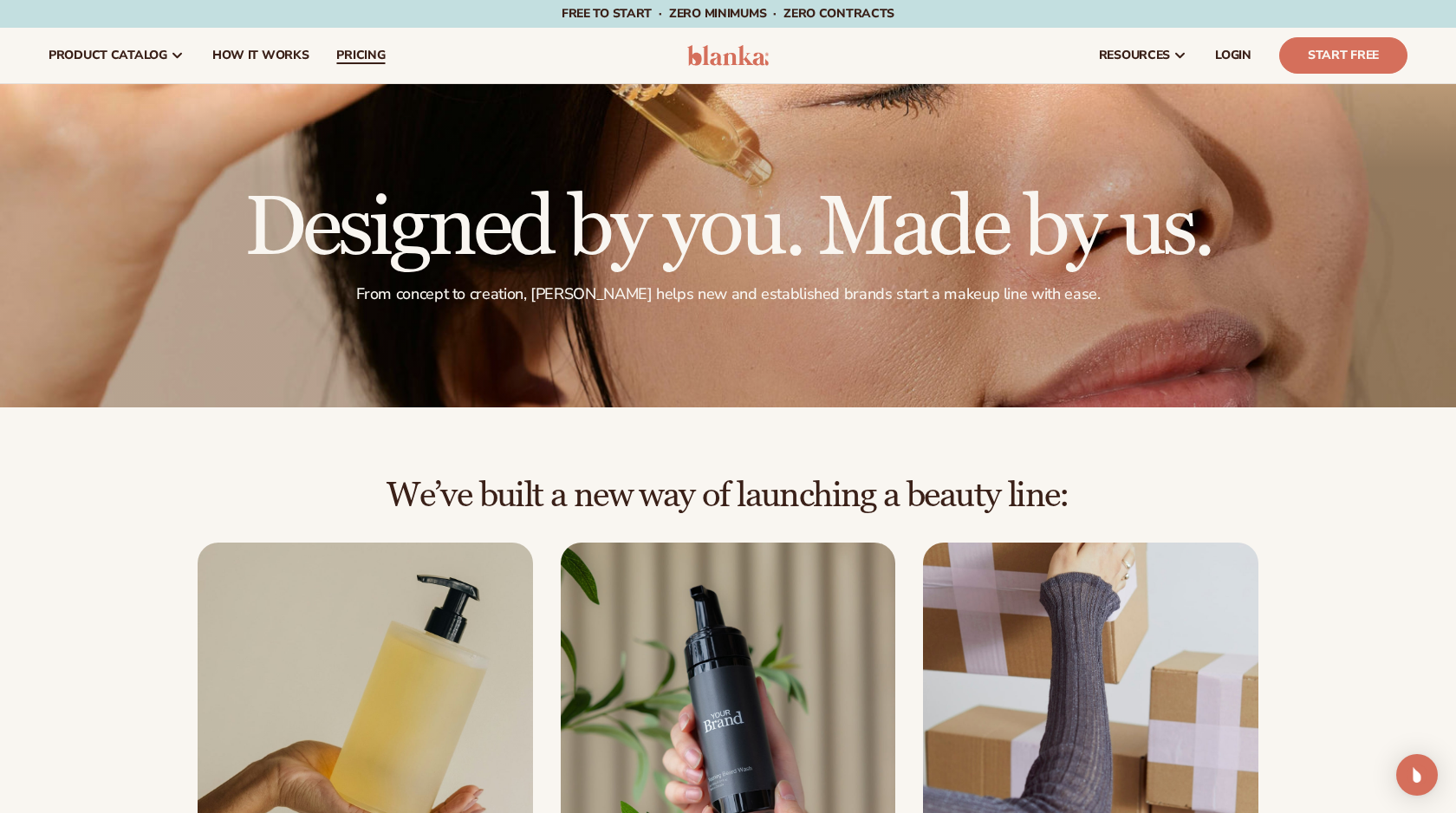
click at [370, 64] on link "pricing" at bounding box center [360, 55] width 76 height 56
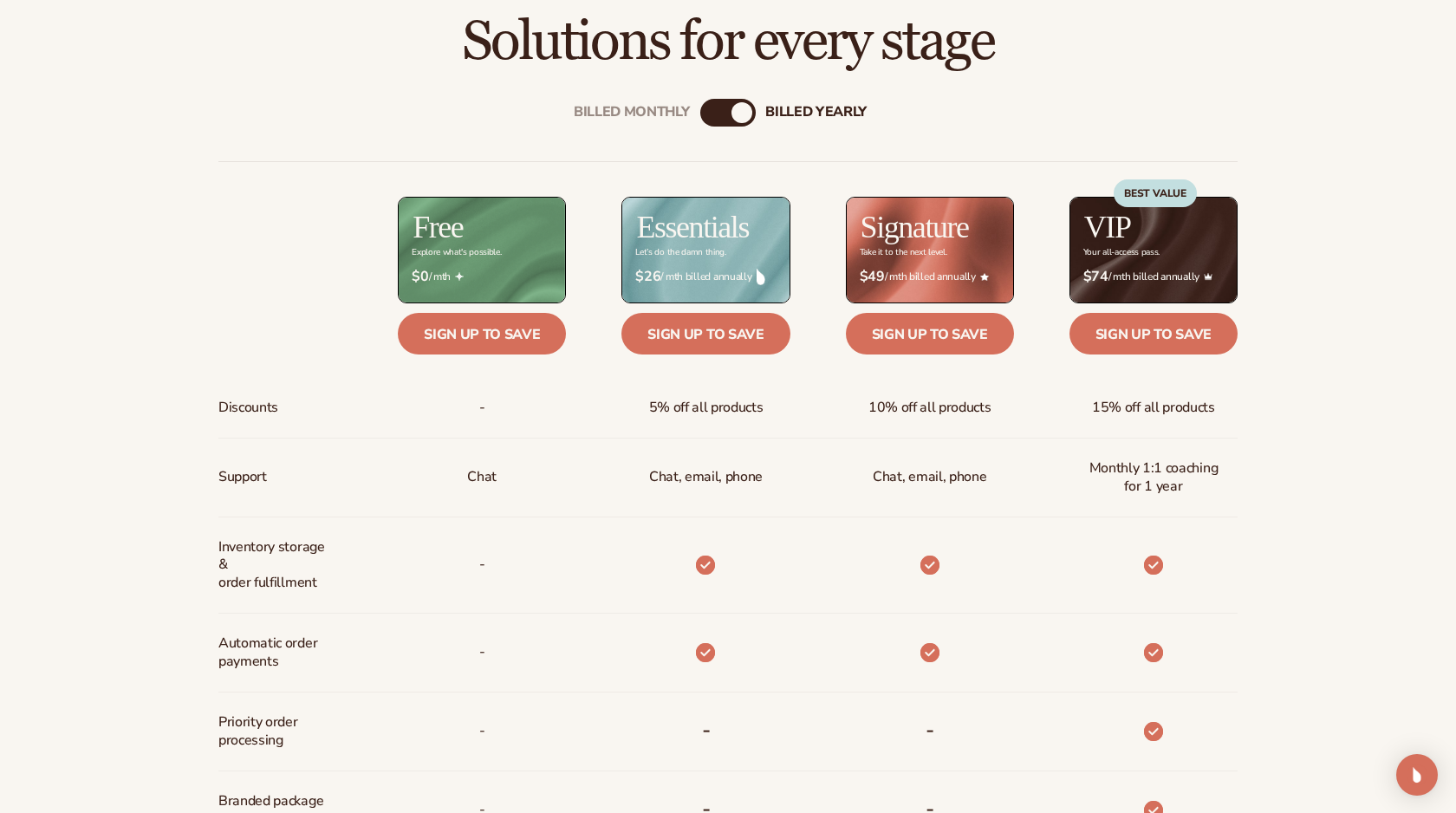
scroll to position [644, 0]
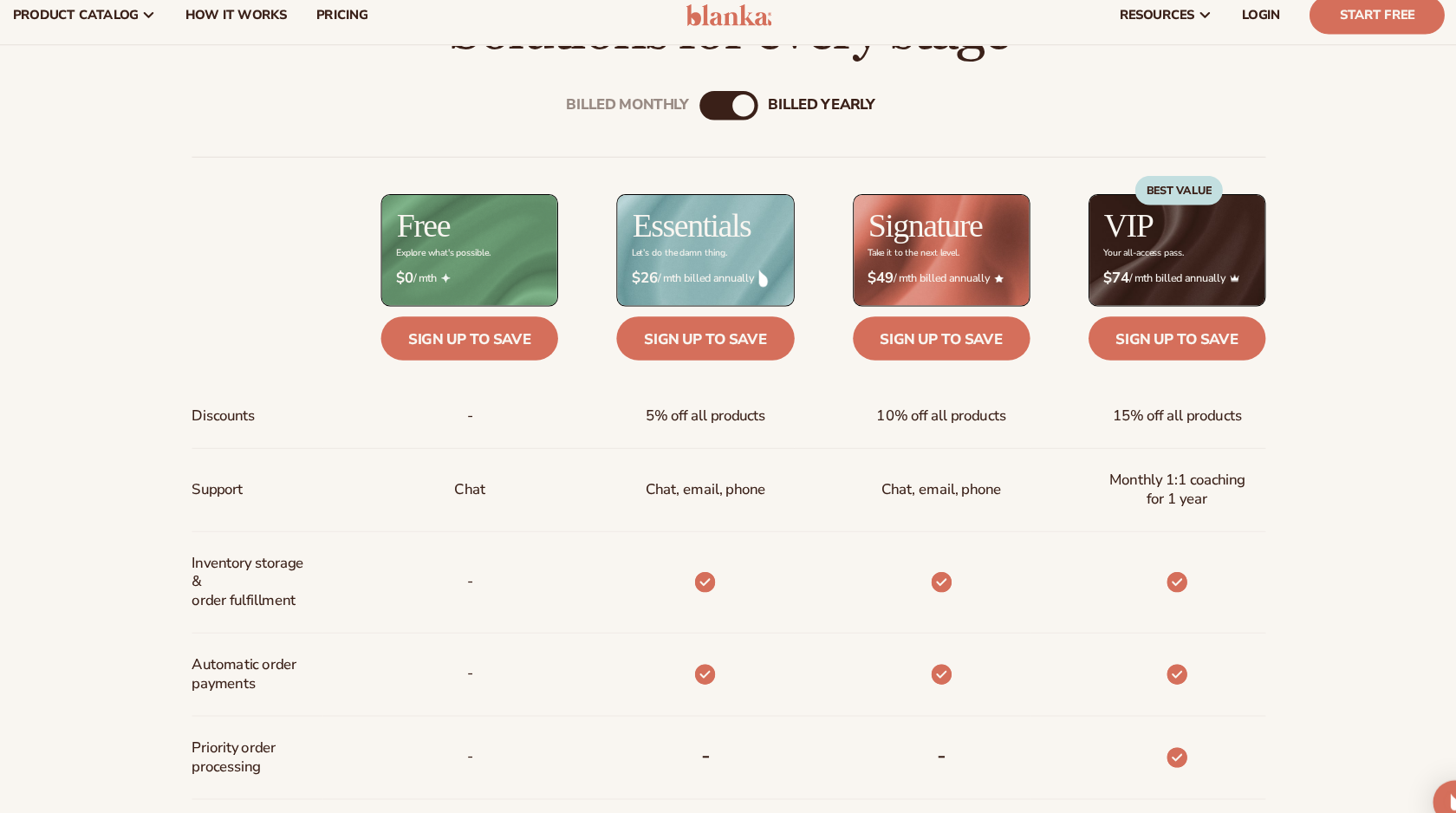
click at [698, 414] on span "5% off all products" at bounding box center [706, 409] width 115 height 32
click at [962, 410] on span "10% off all products" at bounding box center [930, 409] width 123 height 32
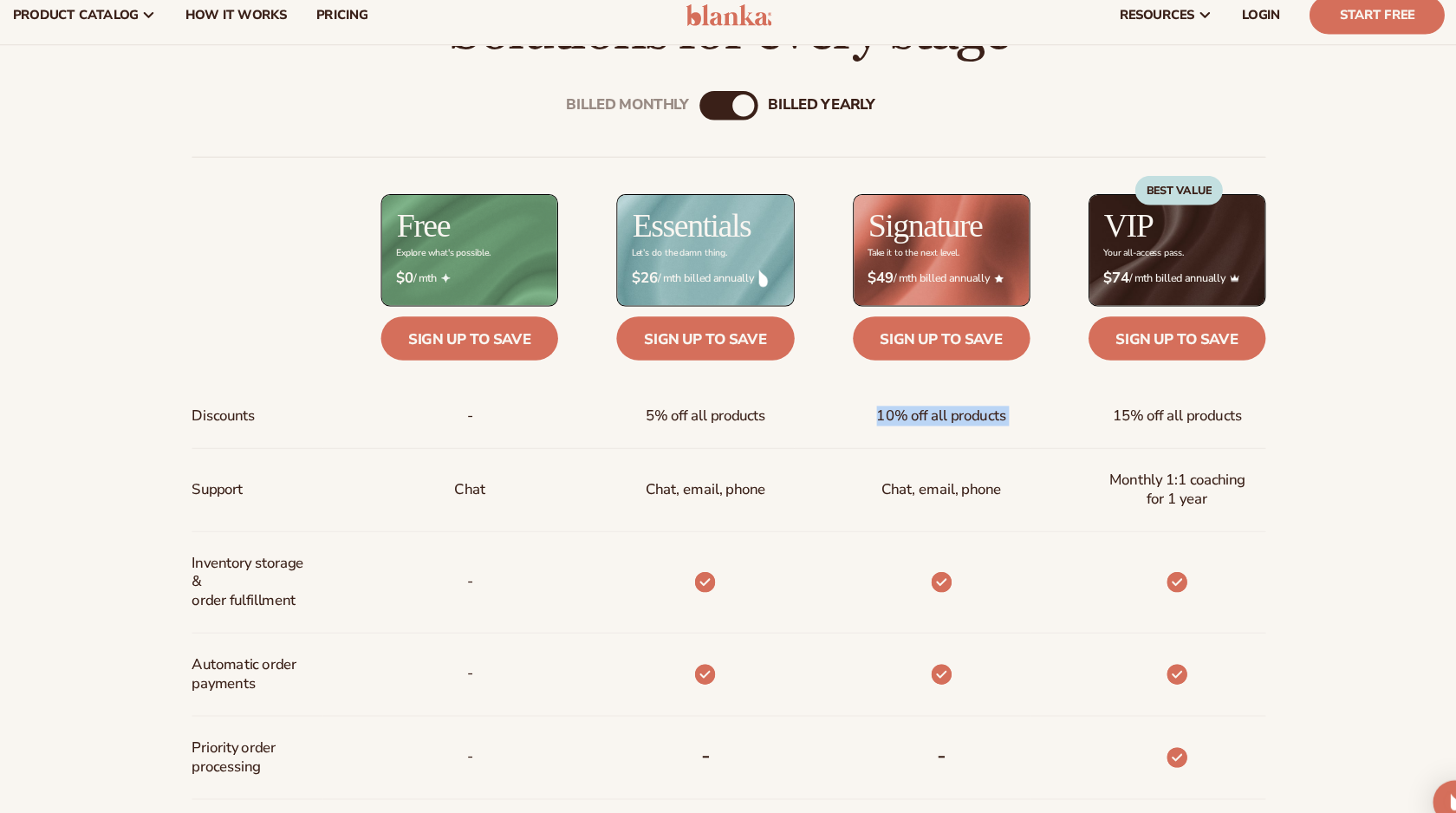
click at [962, 410] on span "10% off all products" at bounding box center [930, 409] width 123 height 32
click at [1173, 428] on div "15% off all products" at bounding box center [1153, 409] width 151 height 60
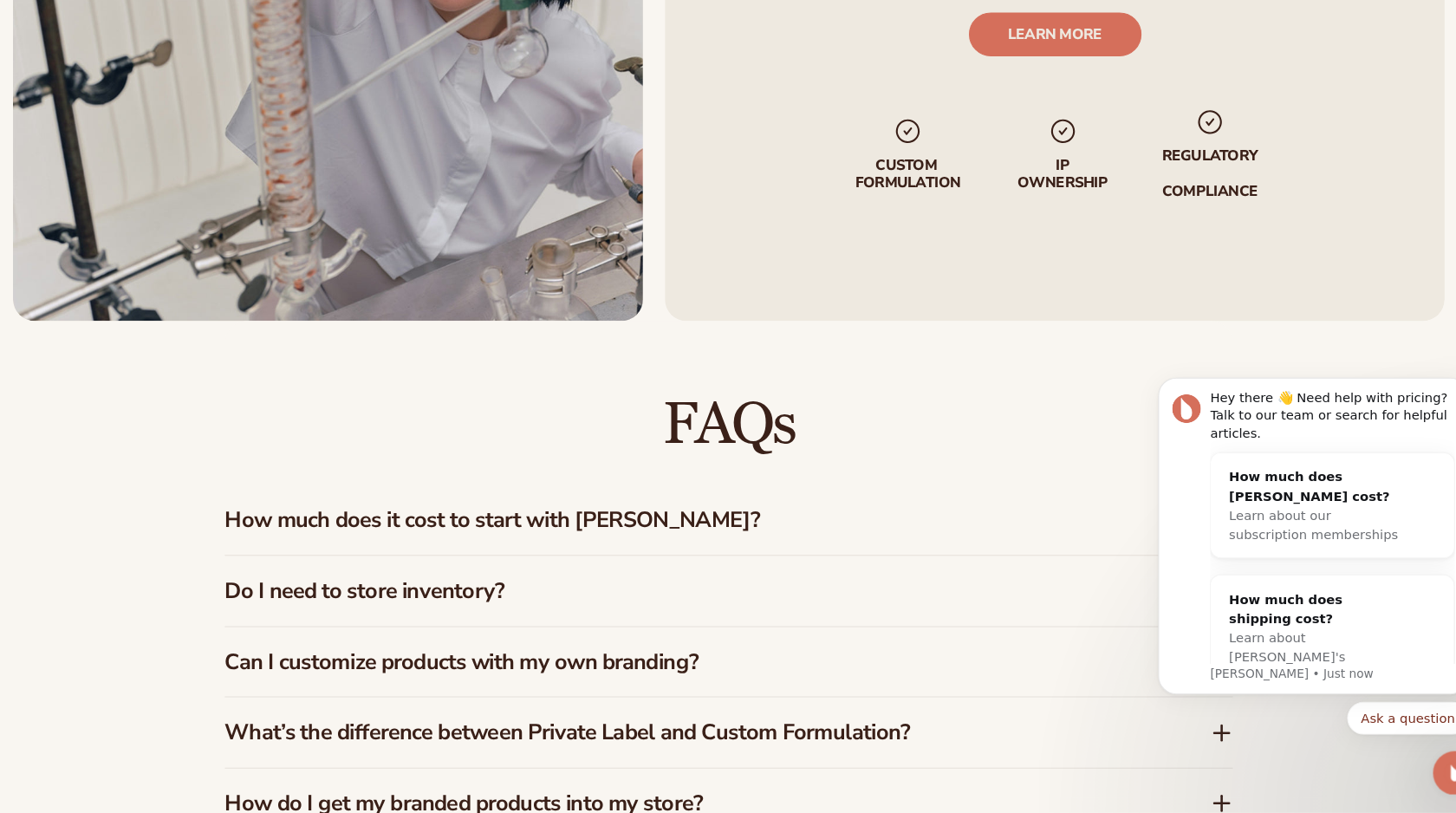
scroll to position [2270, 0]
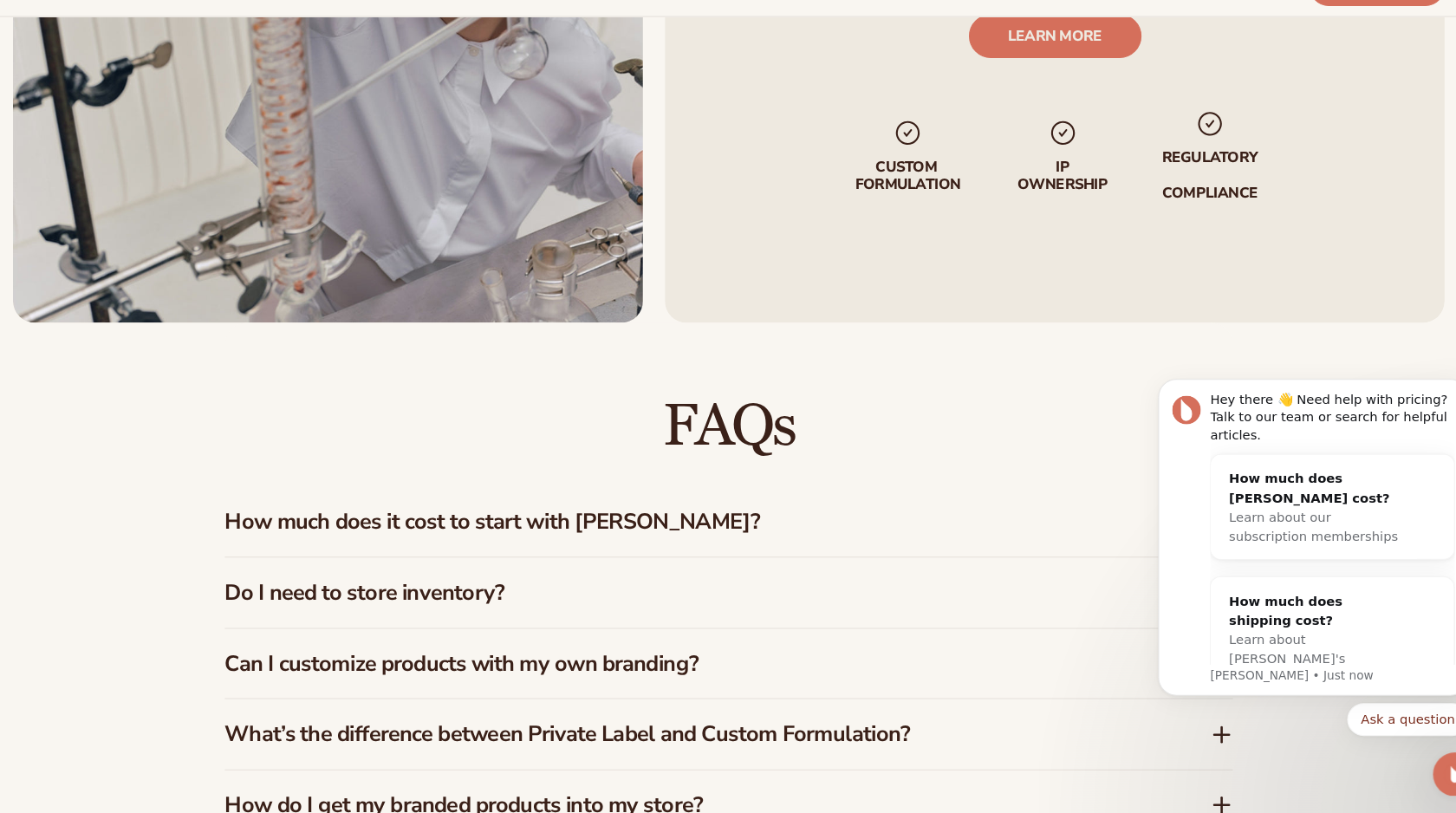
click at [1039, 212] on p "IP Ownership" at bounding box center [1045, 207] width 88 height 33
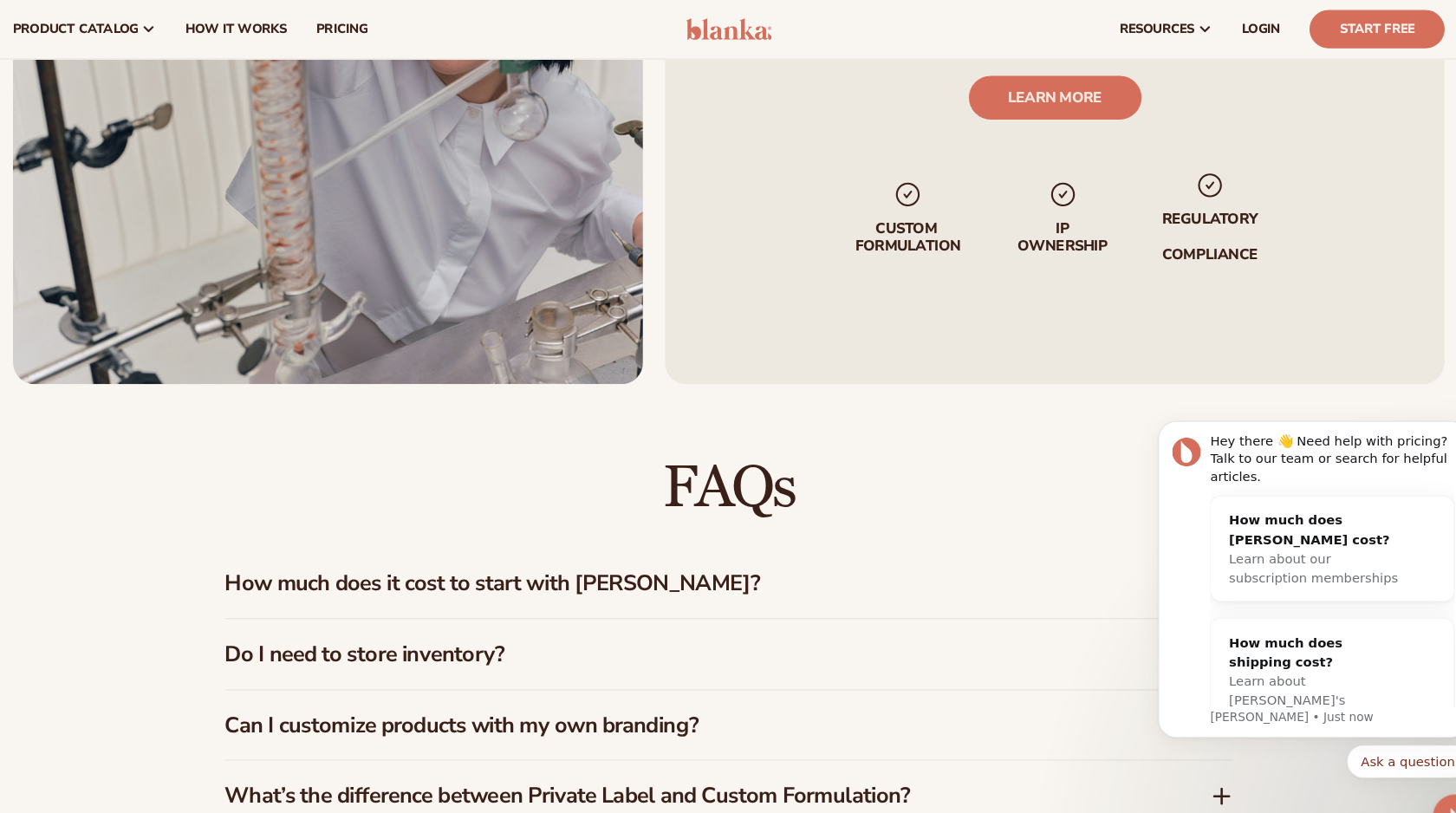
click at [1039, 282] on div "Custom formulate with The Lab by [PERSON_NAME] Need something truly unique? Cre…" at bounding box center [1037, 56] width 740 height 616
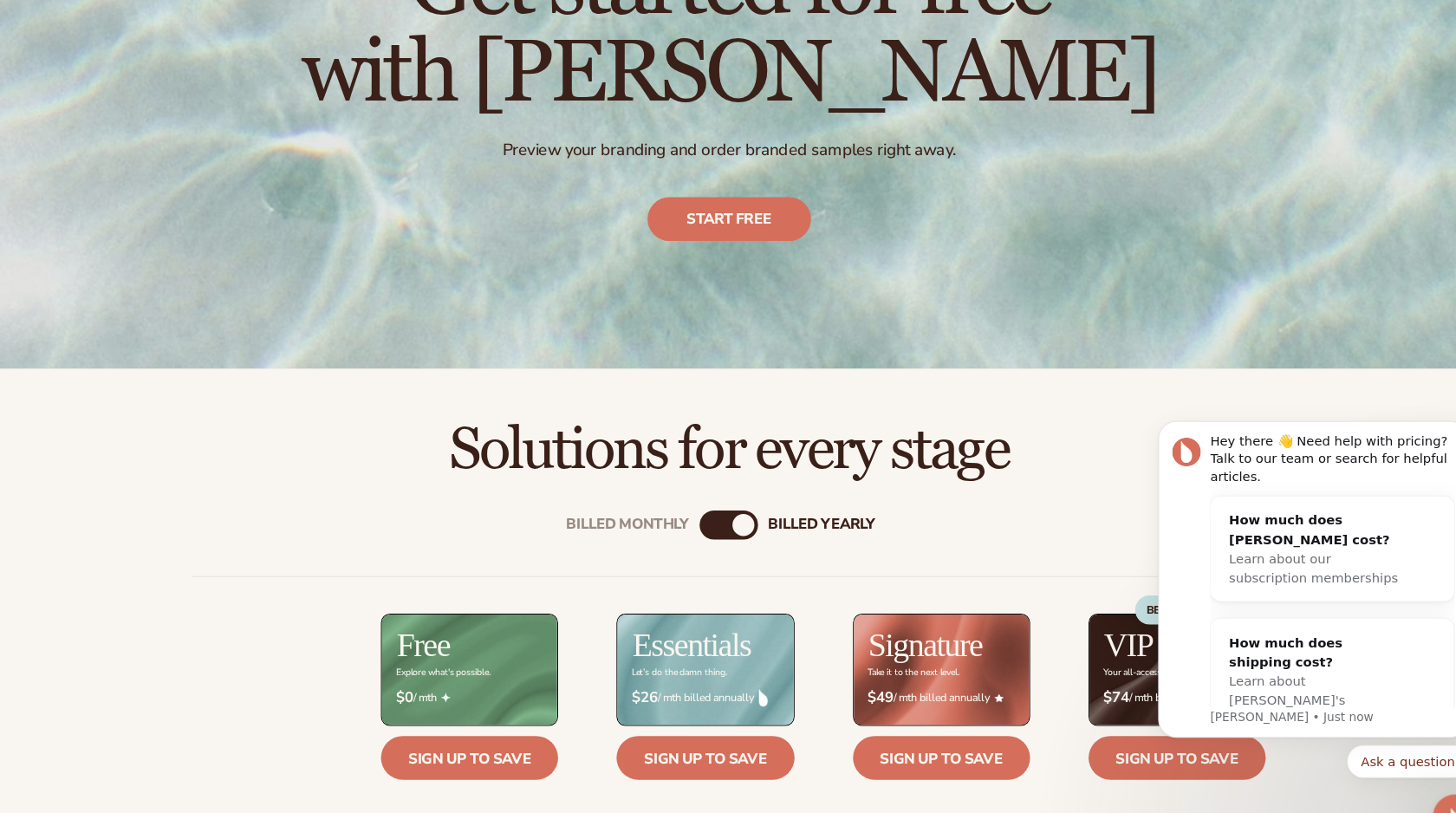
scroll to position [0, 0]
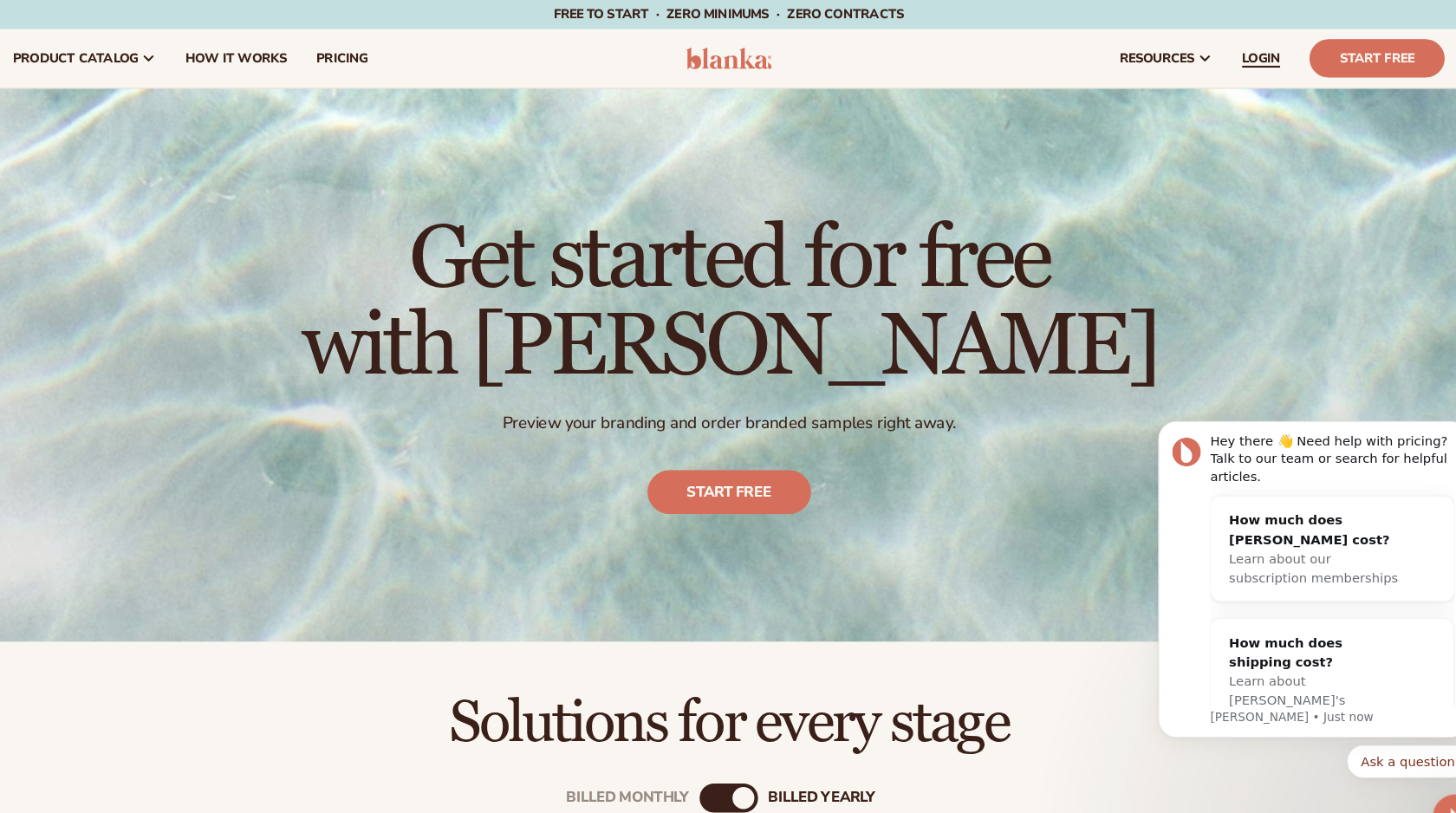
click at [1232, 54] on span "LOGIN" at bounding box center [1233, 56] width 36 height 14
